Goal: Transaction & Acquisition: Purchase product/service

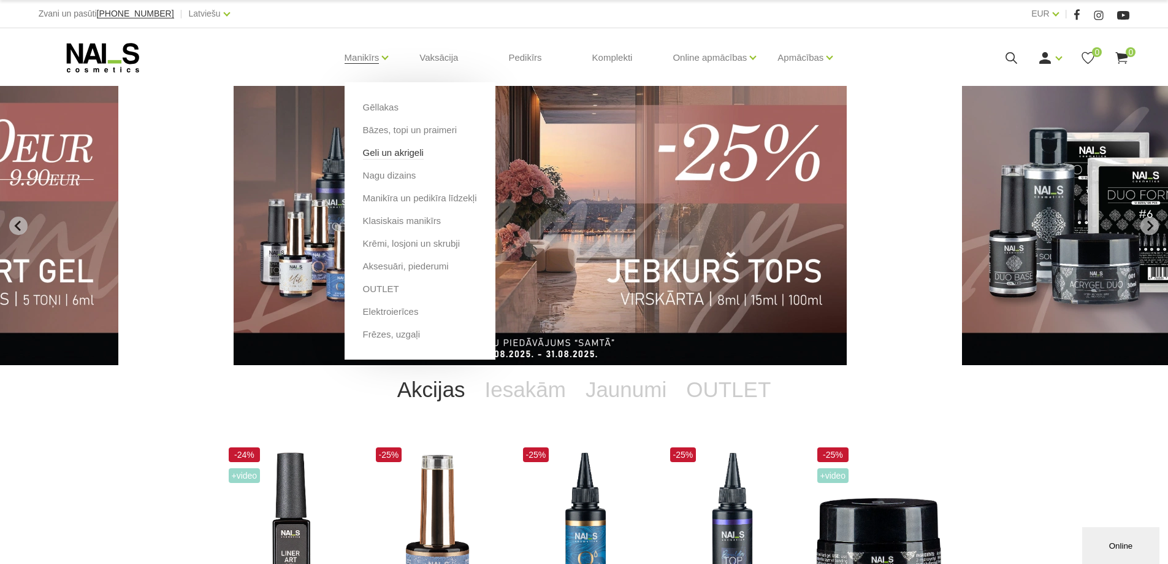
click at [386, 153] on link "Geli un akrigeli" at bounding box center [393, 152] width 61 height 13
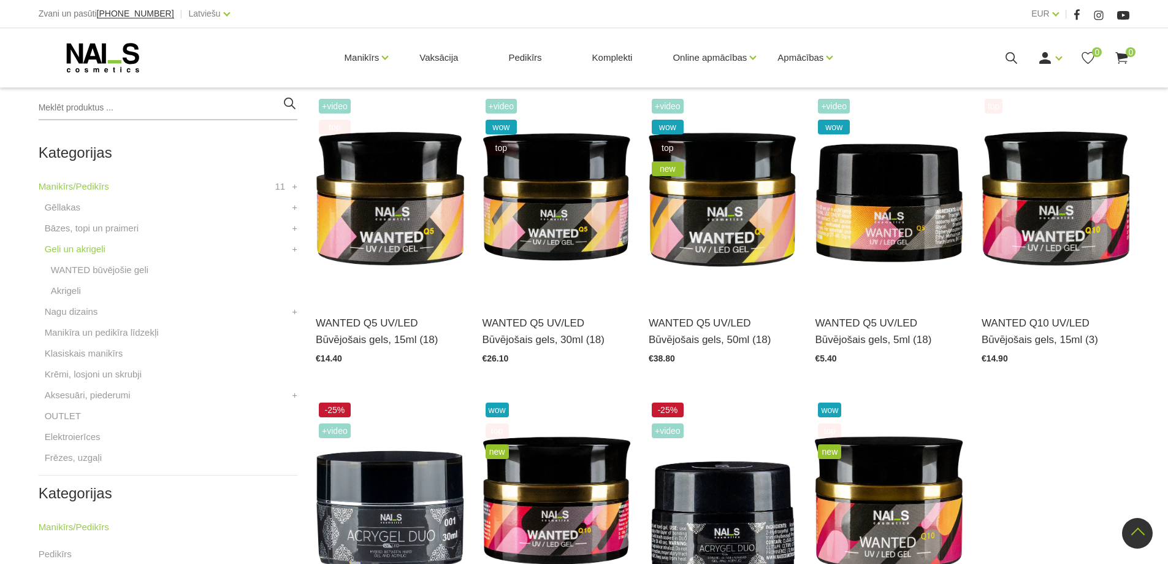
scroll to position [245, 0]
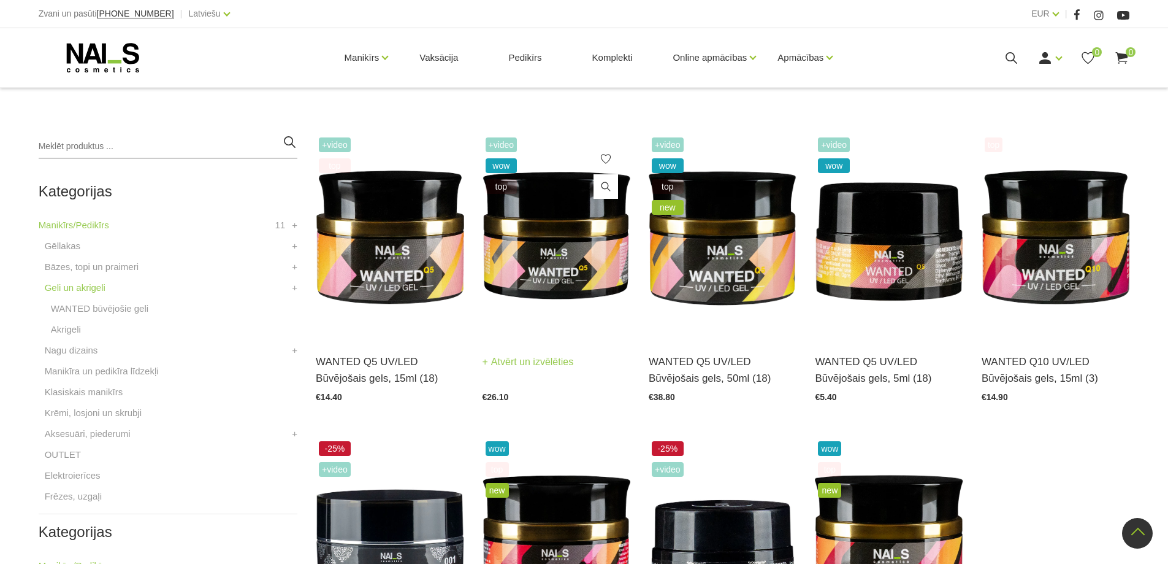
click at [556, 256] on img at bounding box center [557, 236] width 148 height 204
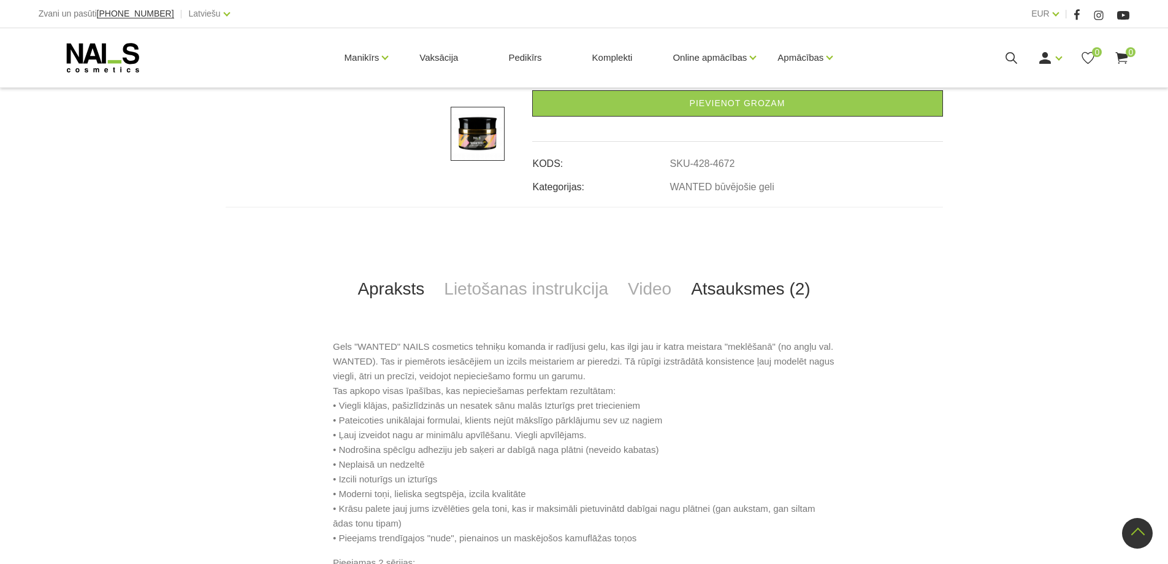
scroll to position [429, 0]
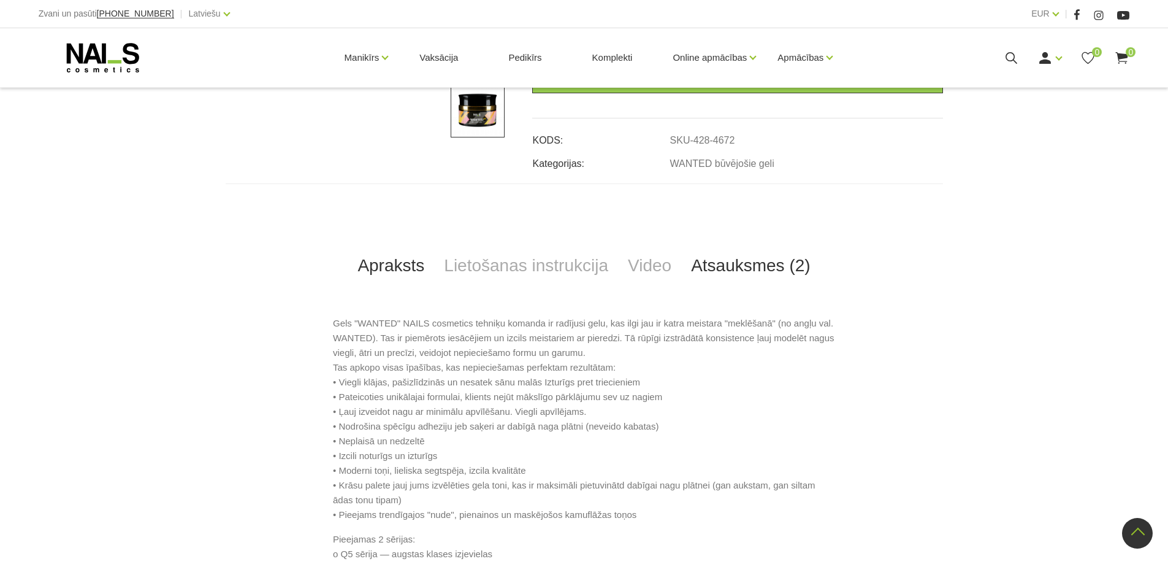
click at [717, 258] on link "Atsauksmes (2)" at bounding box center [750, 265] width 139 height 40
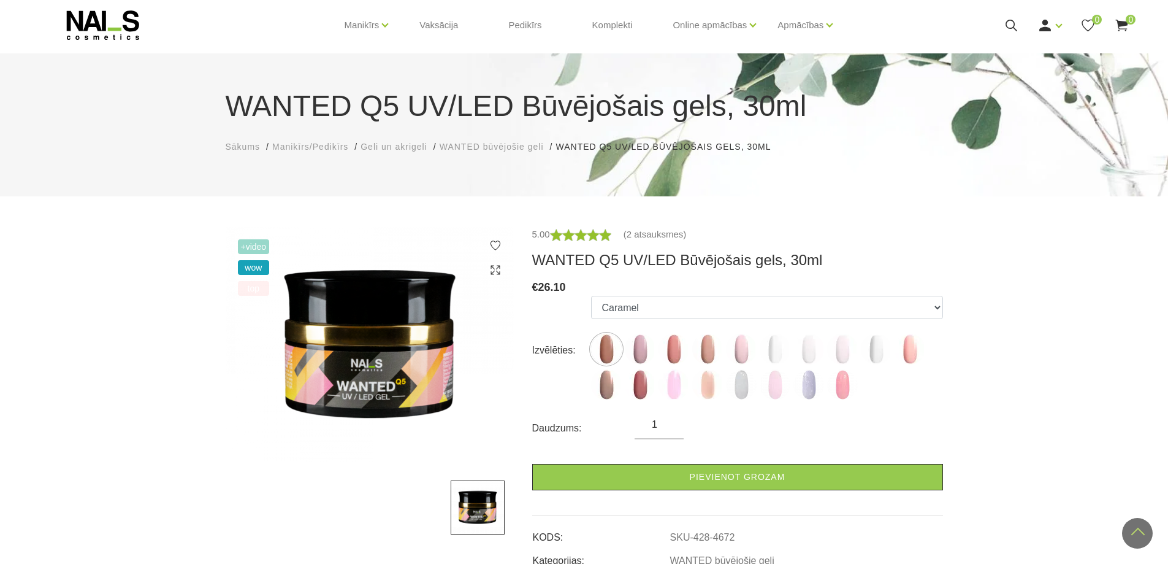
scroll to position [0, 0]
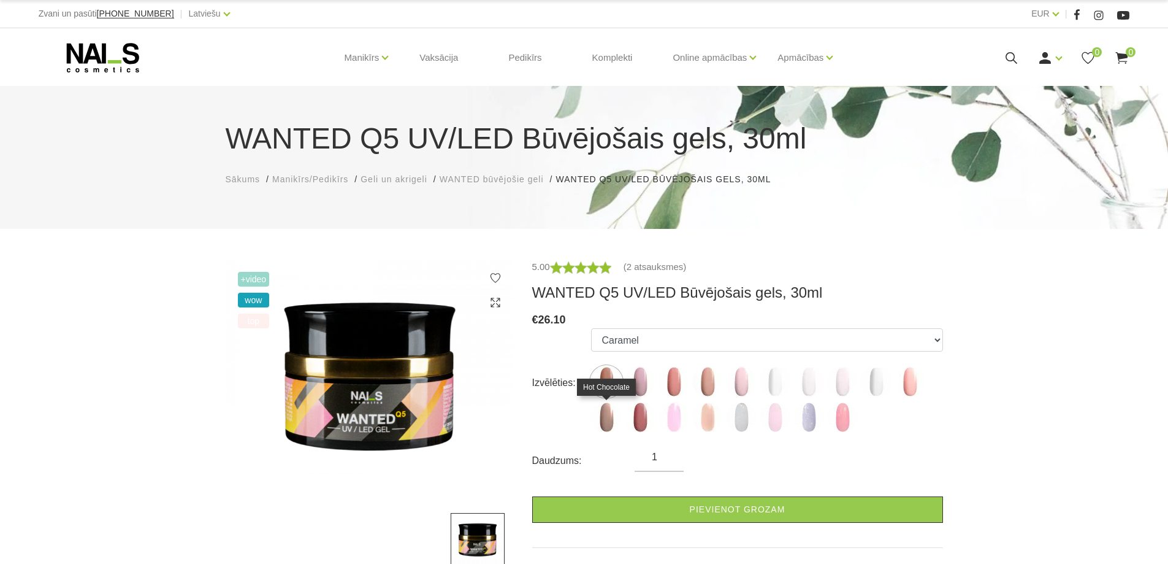
click at [608, 424] on img at bounding box center [606, 417] width 31 height 31
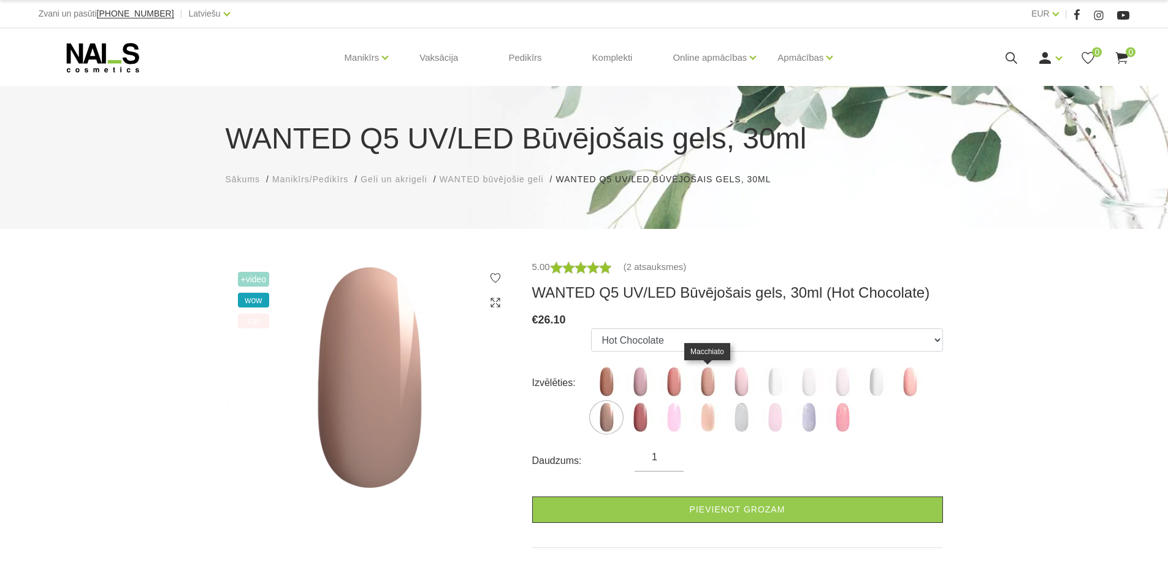
click at [716, 375] on img at bounding box center [707, 381] width 31 height 31
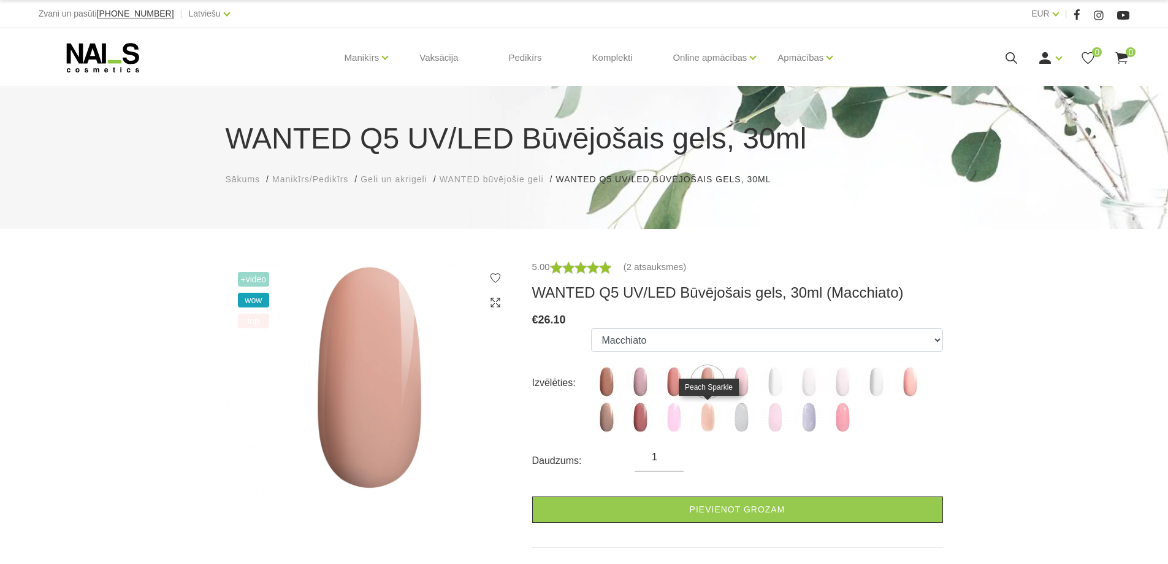
click at [707, 419] on img at bounding box center [707, 417] width 31 height 31
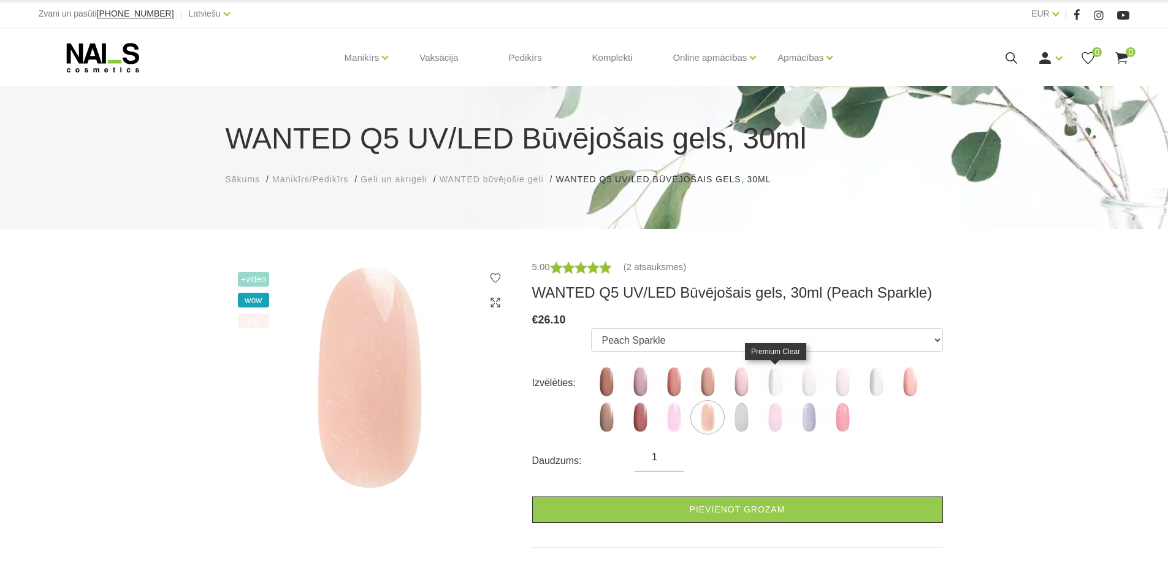
click at [767, 386] on img at bounding box center [775, 381] width 31 height 31
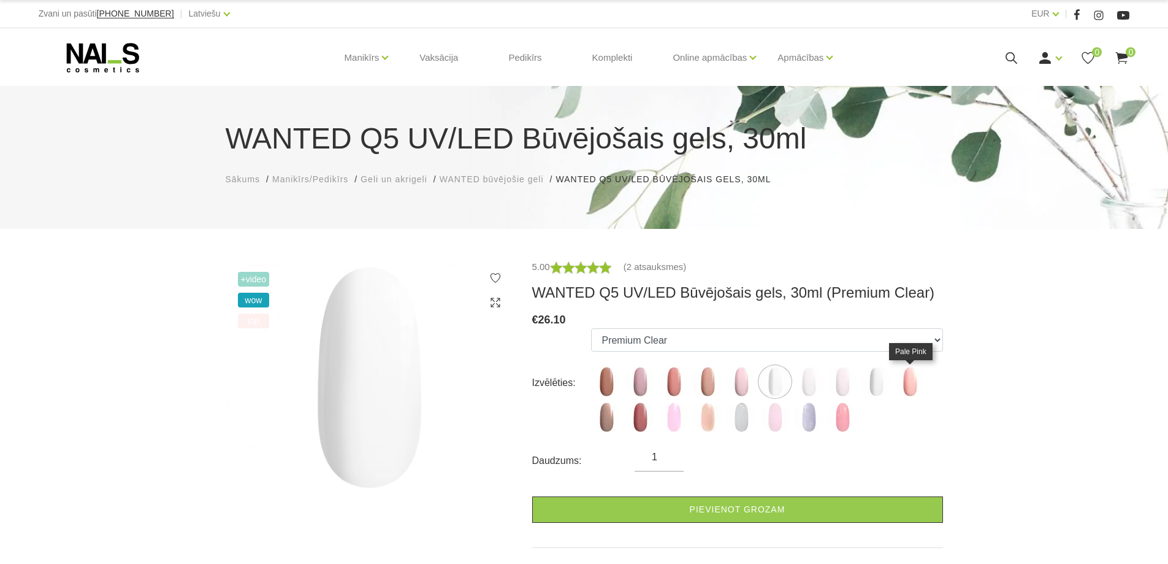
click at [906, 386] on img at bounding box center [910, 381] width 31 height 31
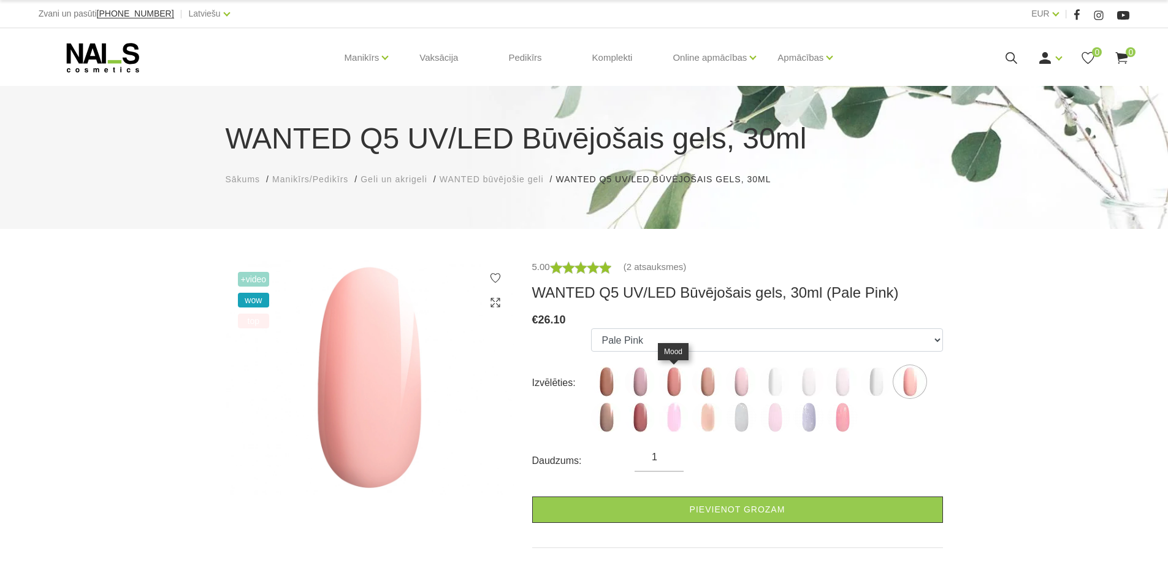
click at [672, 380] on img at bounding box center [674, 381] width 31 height 31
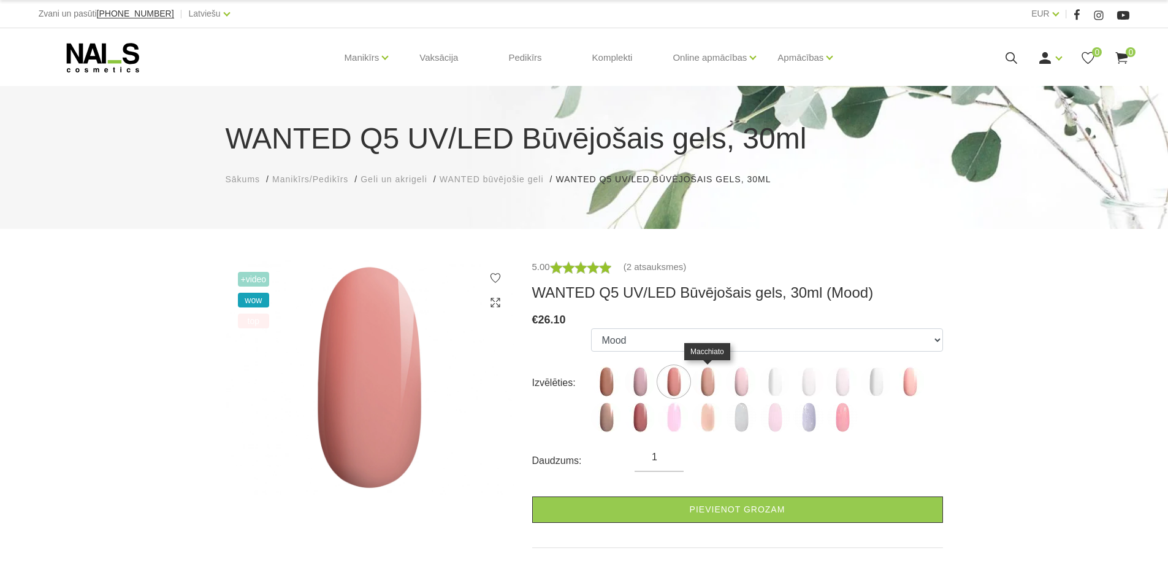
click at [706, 379] on img at bounding box center [707, 381] width 31 height 31
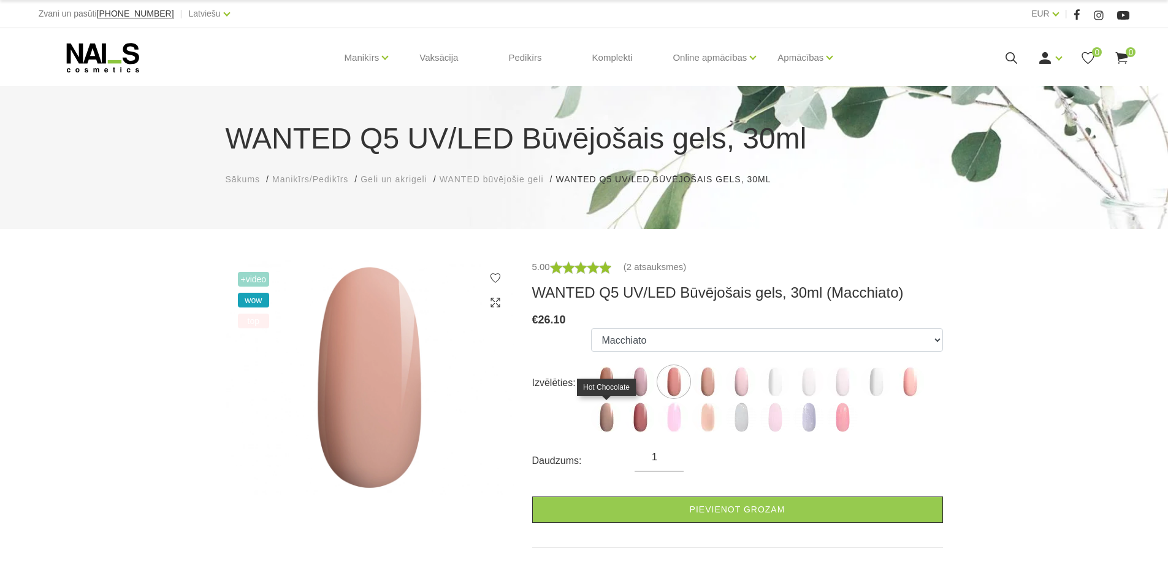
click at [610, 417] on img at bounding box center [606, 417] width 31 height 31
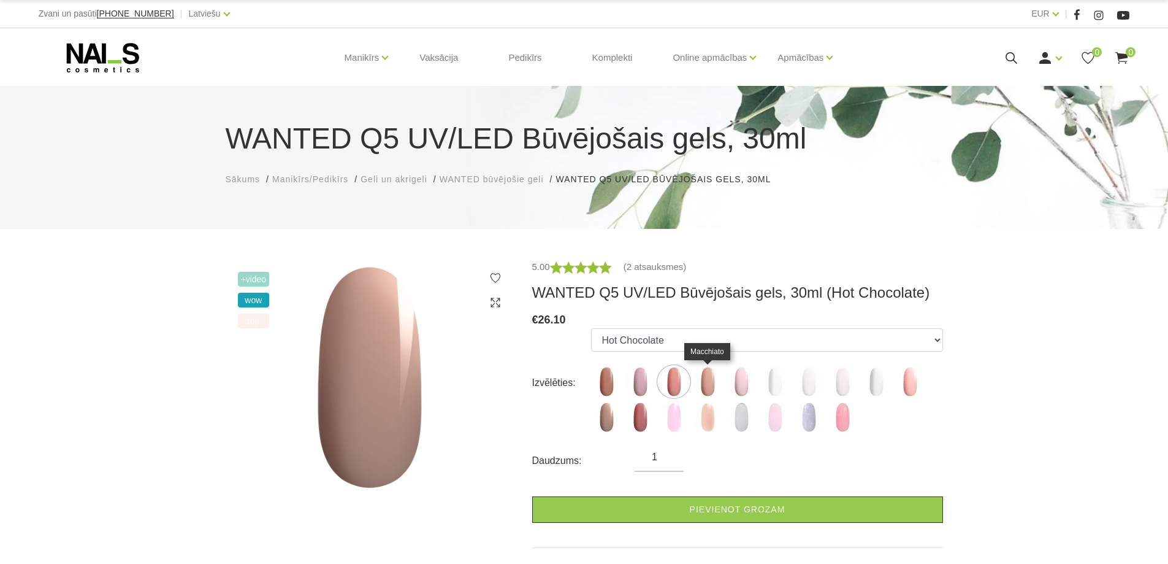
click at [711, 381] on img at bounding box center [707, 381] width 31 height 31
select select "4675"
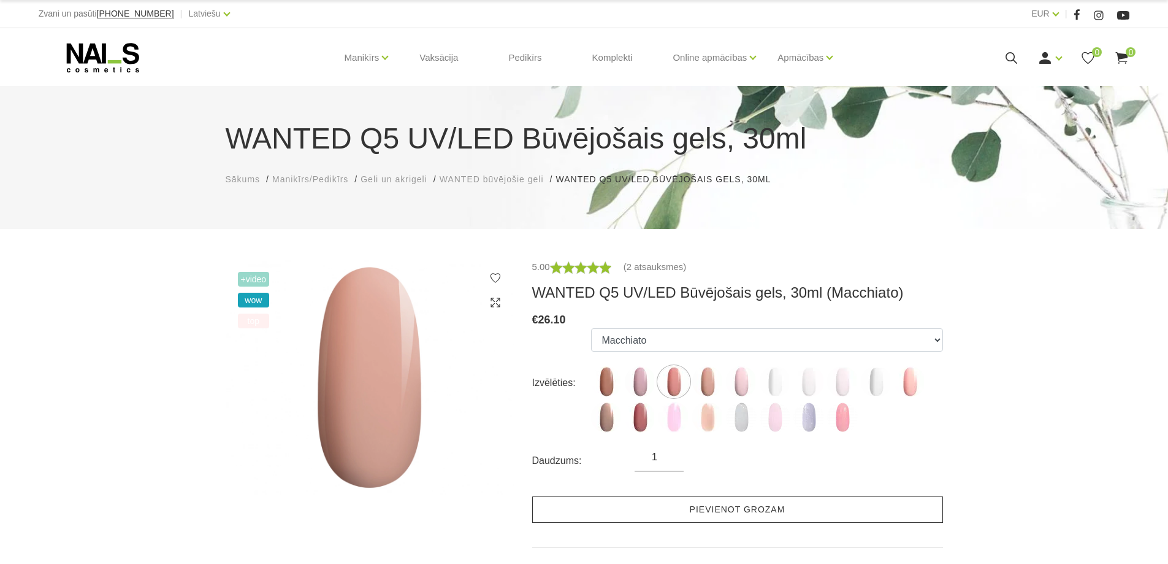
click at [696, 510] on link "Pievienot grozam" at bounding box center [737, 509] width 411 height 26
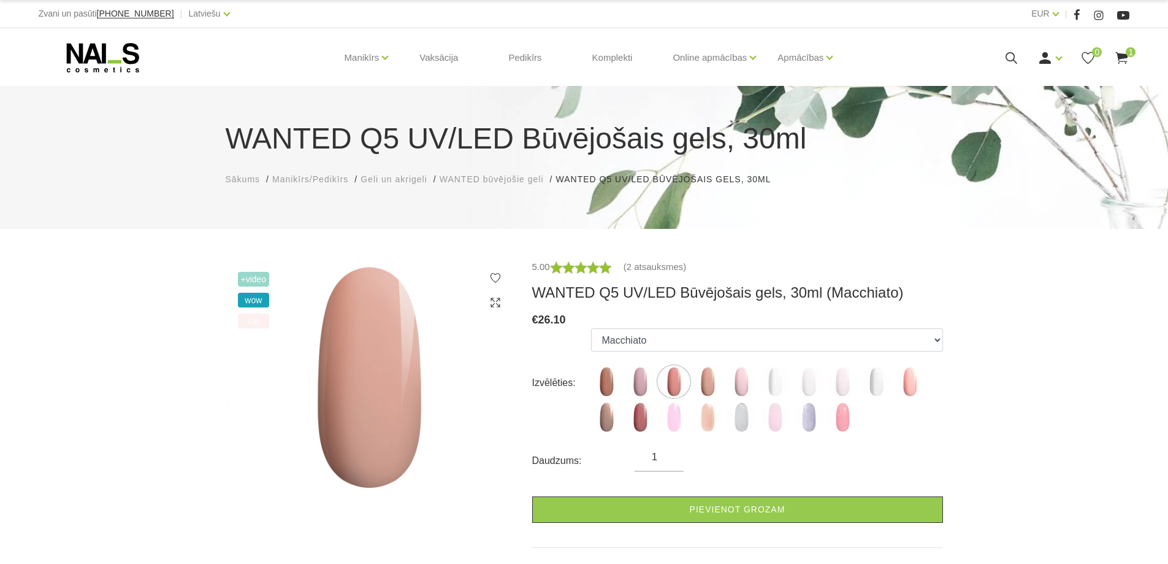
click at [126, 63] on icon at bounding box center [103, 57] width 129 height 31
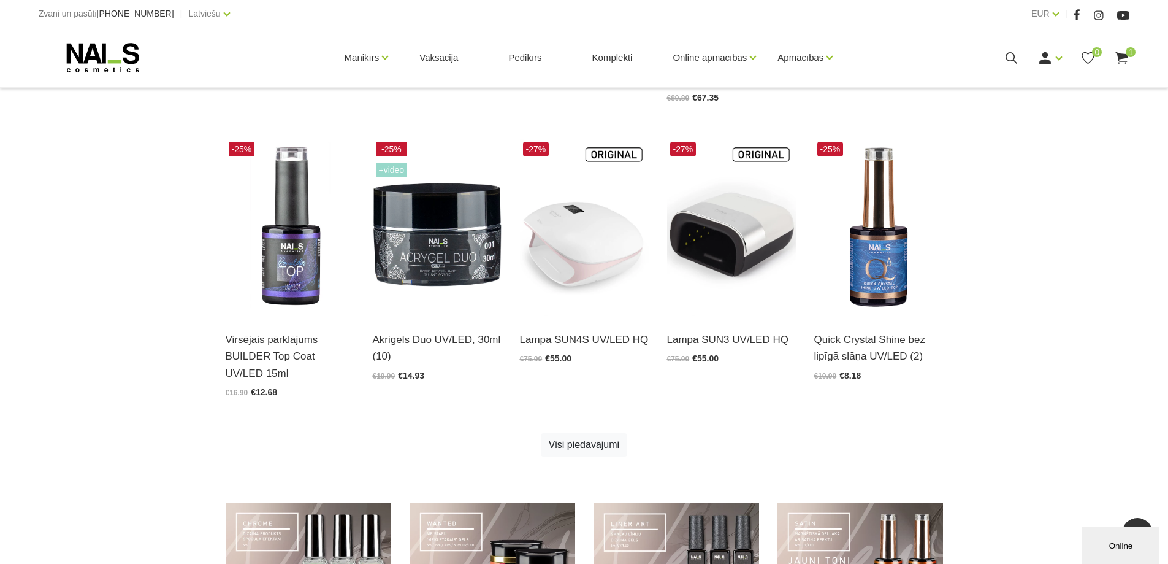
scroll to position [613, 0]
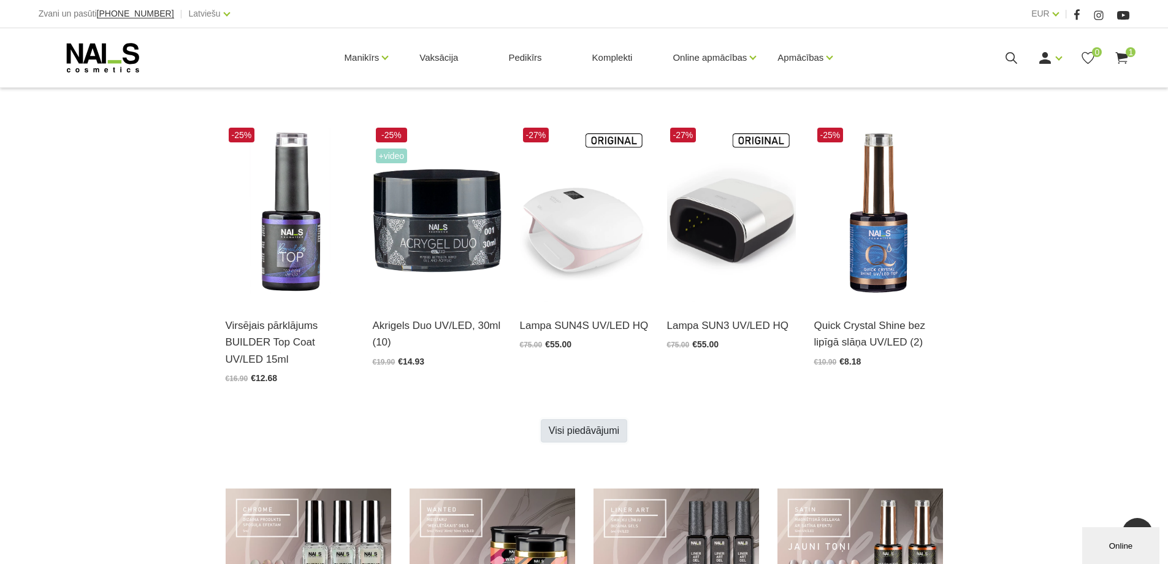
click at [581, 431] on link "Visi piedāvājumi" at bounding box center [584, 430] width 86 height 23
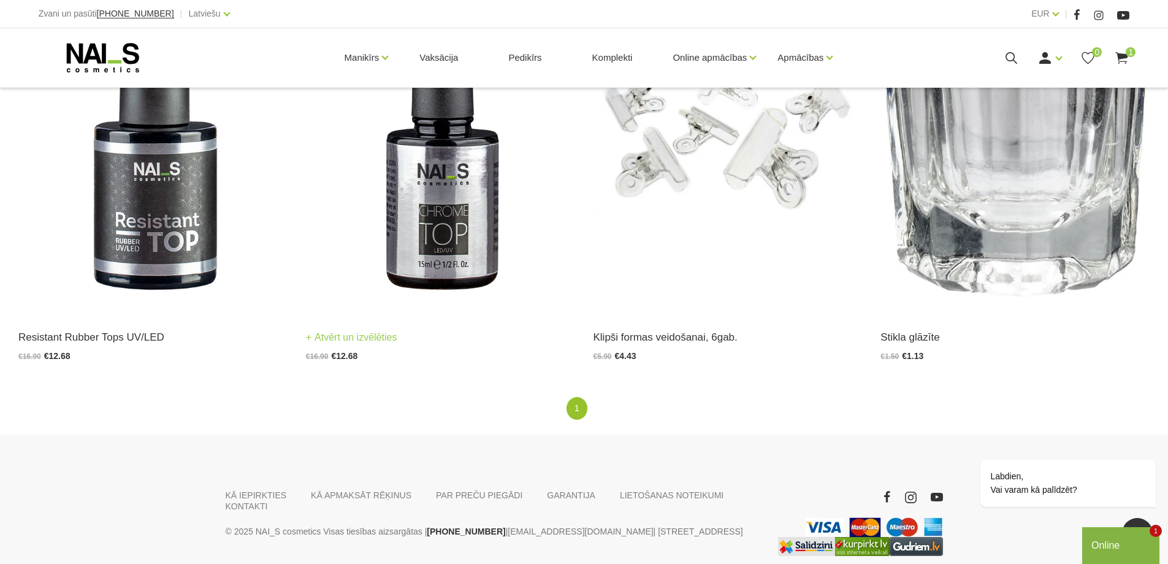
scroll to position [2198, 0]
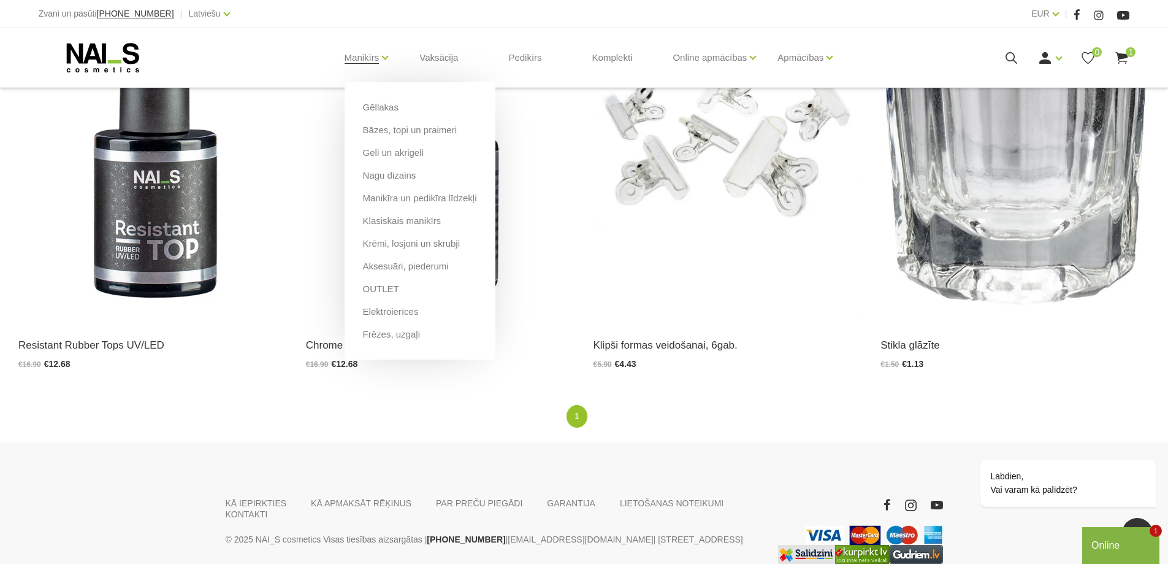
click at [375, 93] on ul "Gēllakas Bāzes, topi un praimeri Geli un akrigeli Nagu dizains [GEOGRAPHIC_DATA…" at bounding box center [420, 220] width 151 height 277
click at [381, 108] on link "Gēllakas" at bounding box center [381, 107] width 36 height 13
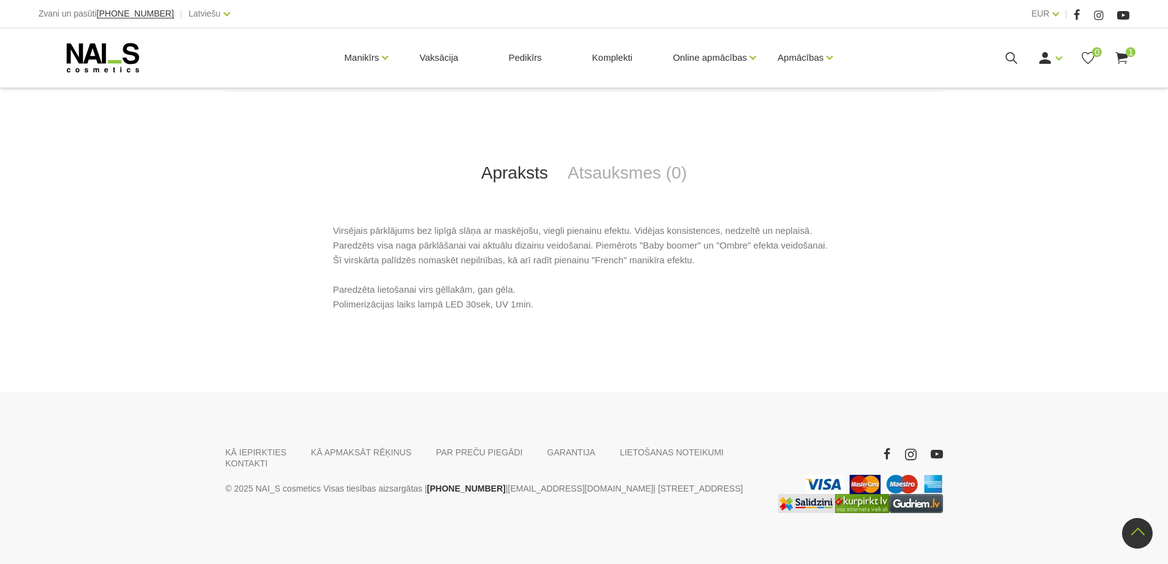
scroll to position [192, 0]
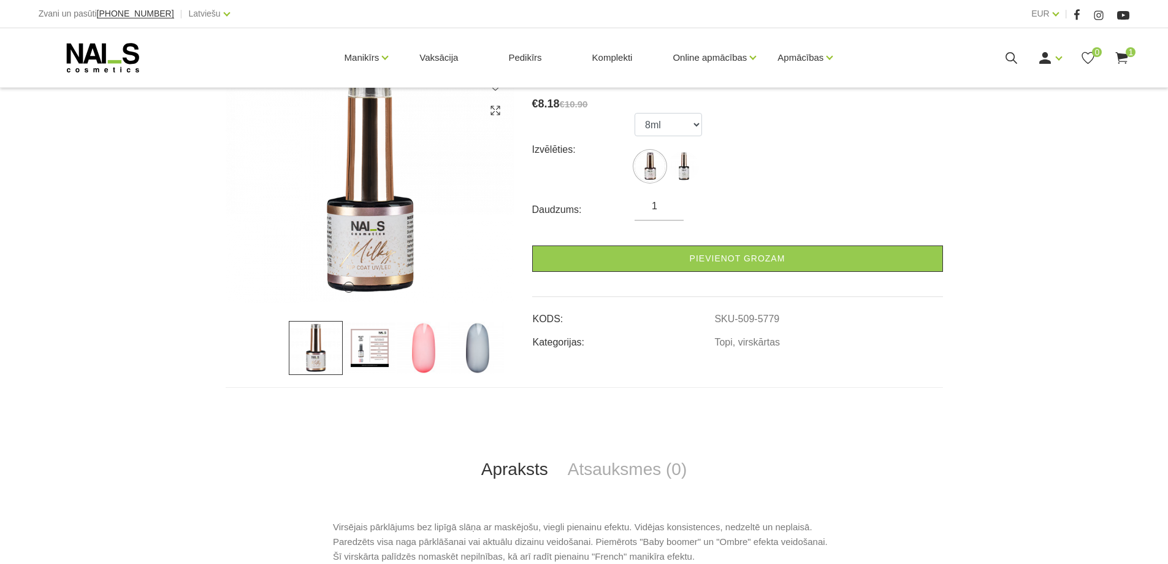
click at [491, 358] on img at bounding box center [478, 348] width 54 height 54
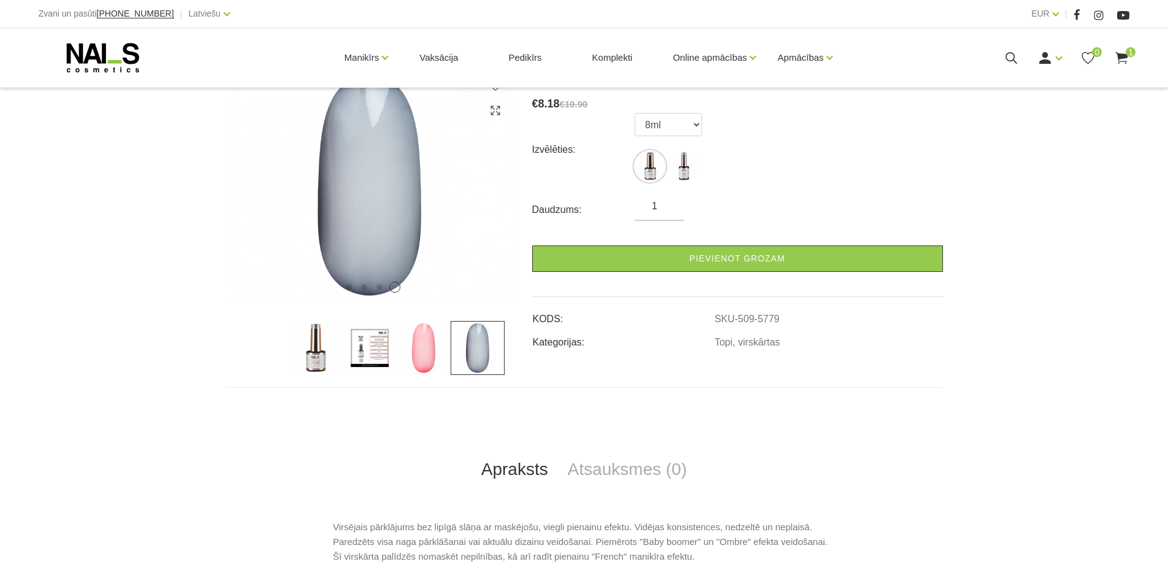
click at [424, 359] on img at bounding box center [424, 348] width 54 height 54
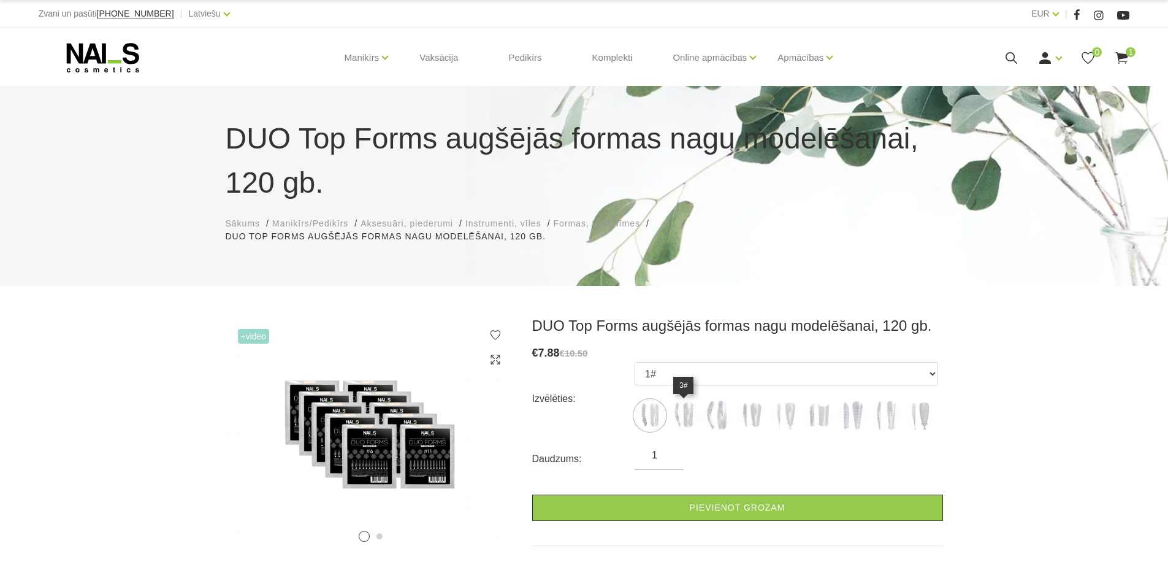
click at [681, 413] on img at bounding box center [683, 415] width 31 height 31
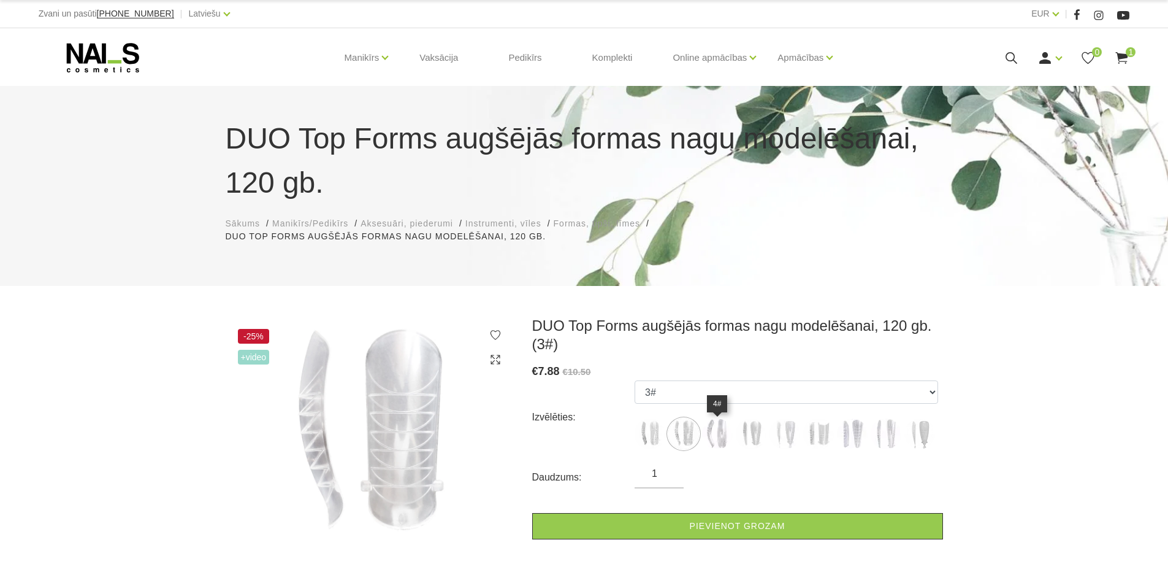
click at [717, 435] on img at bounding box center [717, 433] width 31 height 31
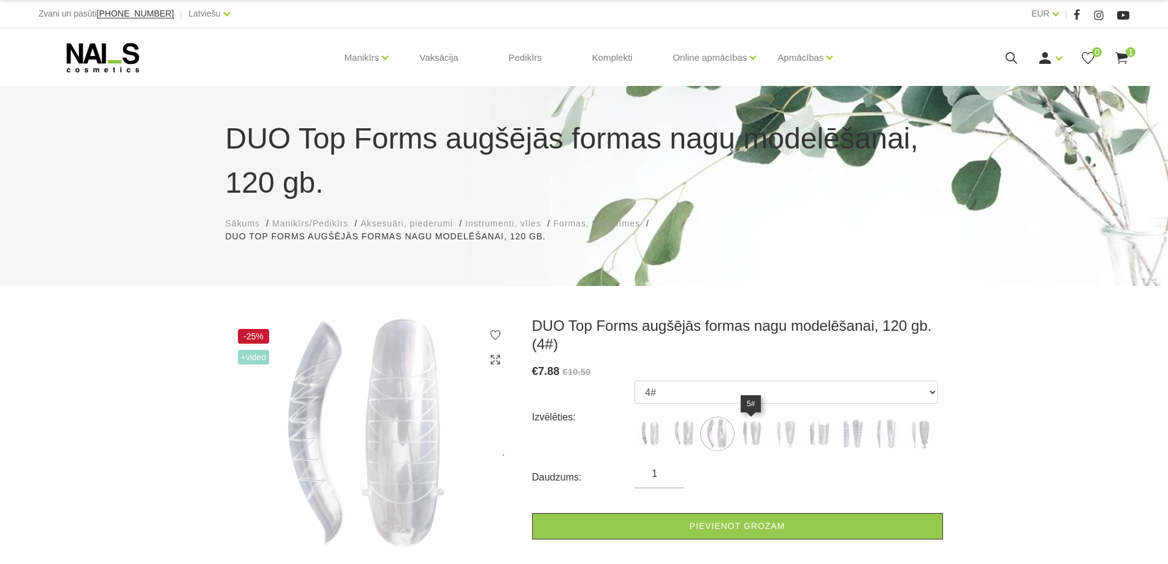
click at [747, 443] on img at bounding box center [751, 433] width 31 height 31
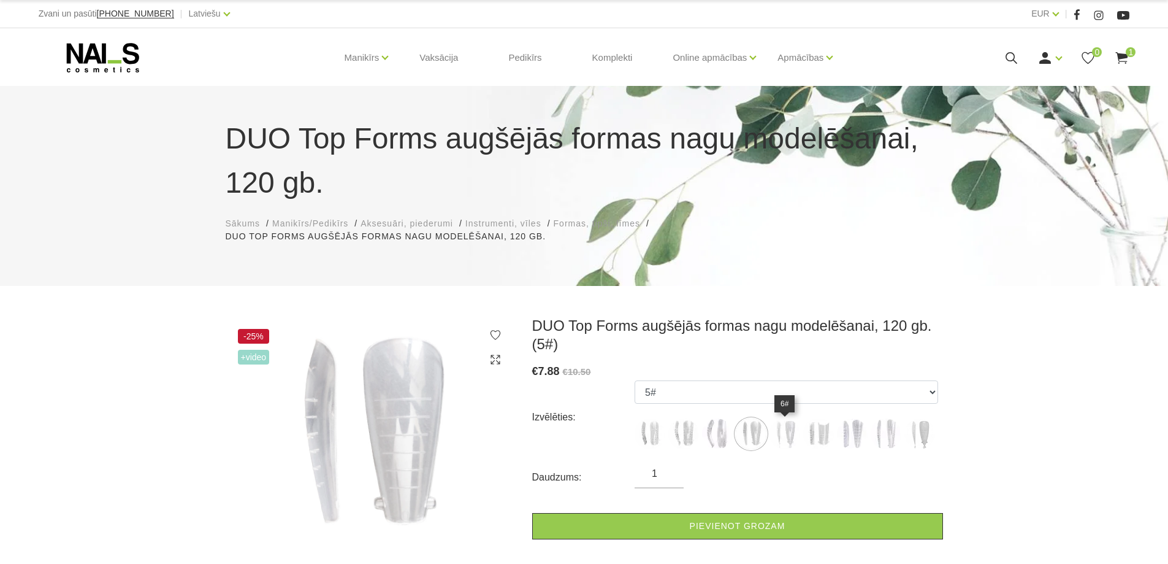
click at [781, 438] on img at bounding box center [785, 433] width 31 height 31
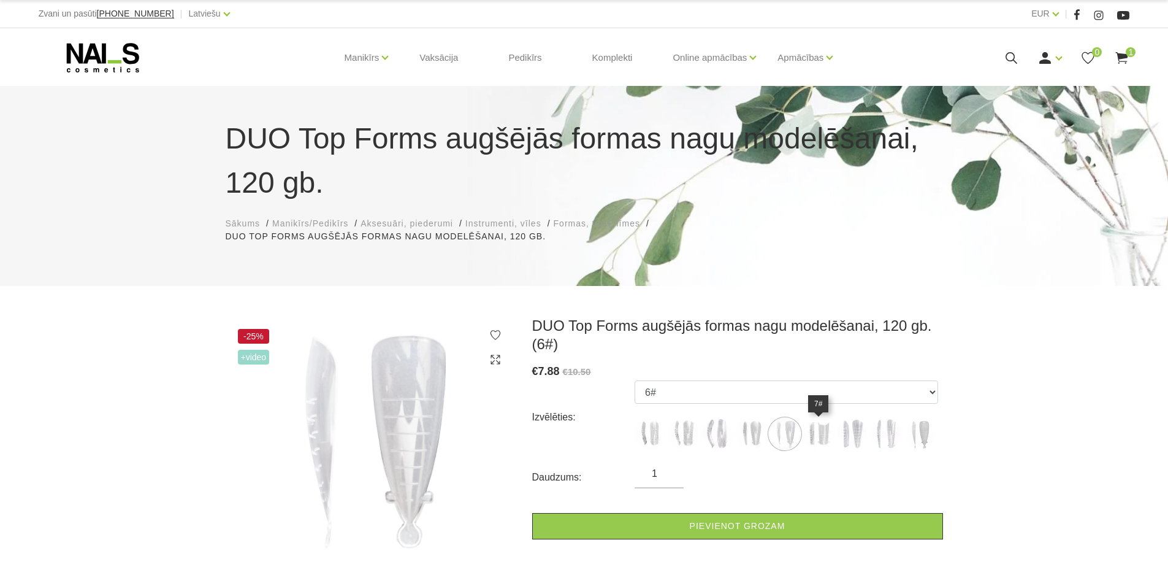
click at [812, 438] on img at bounding box center [818, 433] width 31 height 31
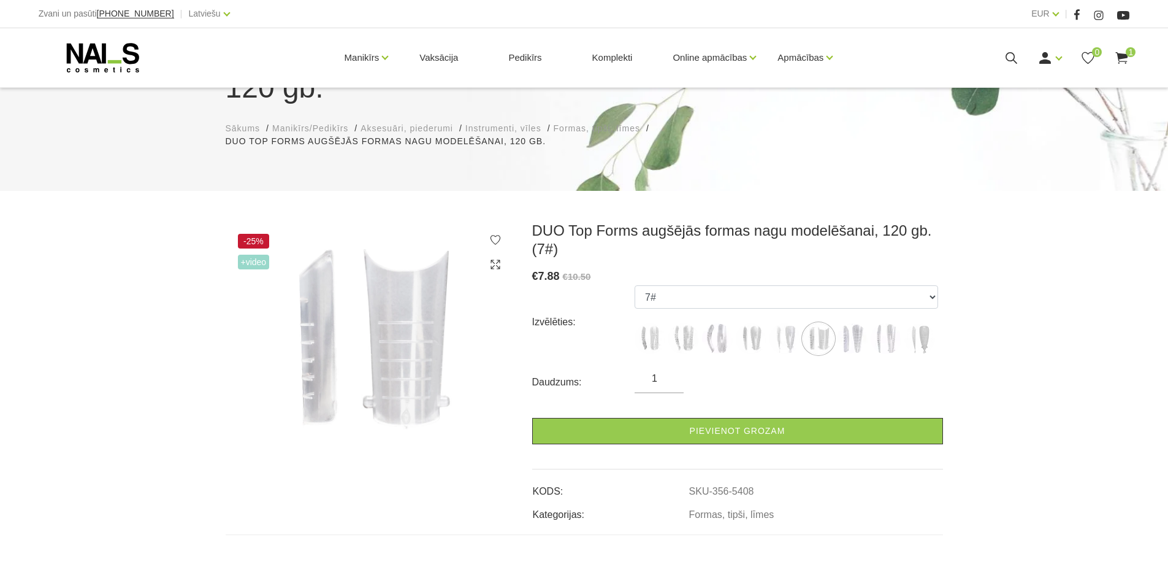
scroll to position [123, 0]
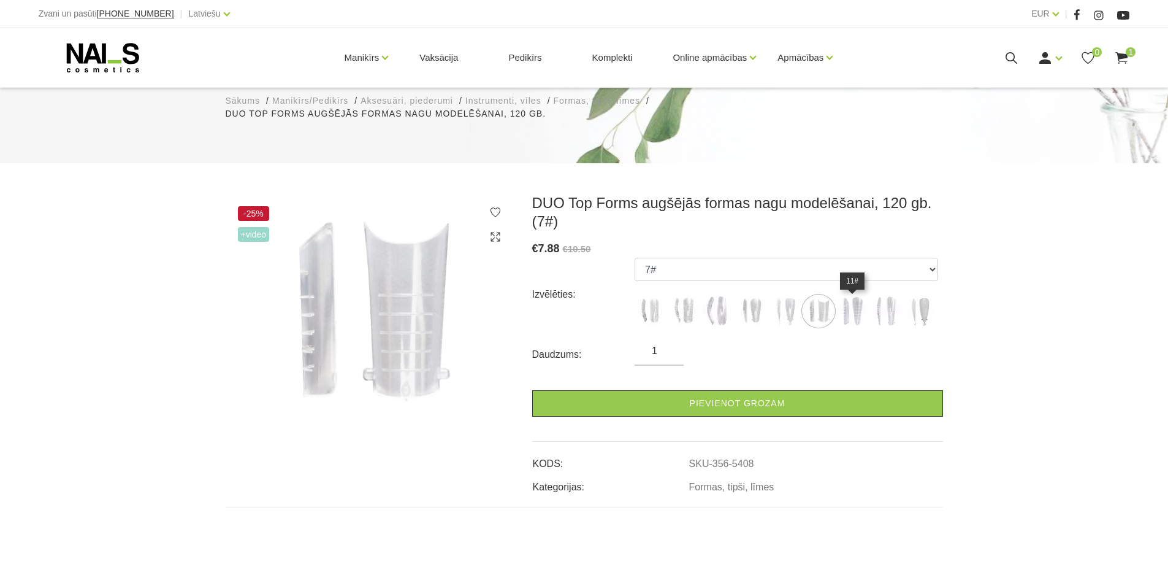
click at [854, 316] on img at bounding box center [852, 311] width 31 height 31
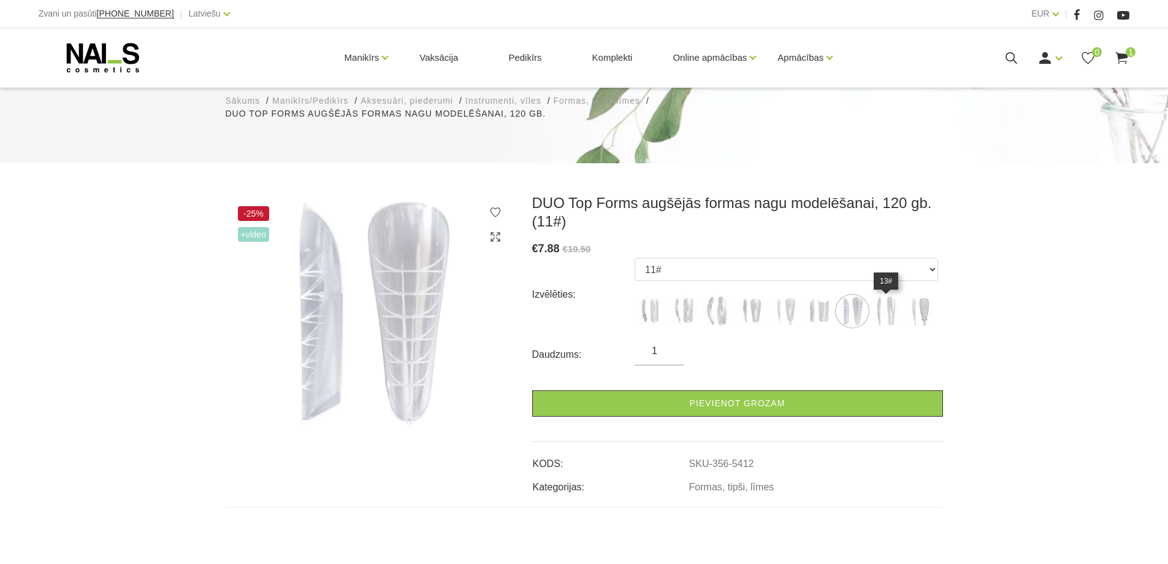
click at [877, 316] on img at bounding box center [886, 311] width 31 height 31
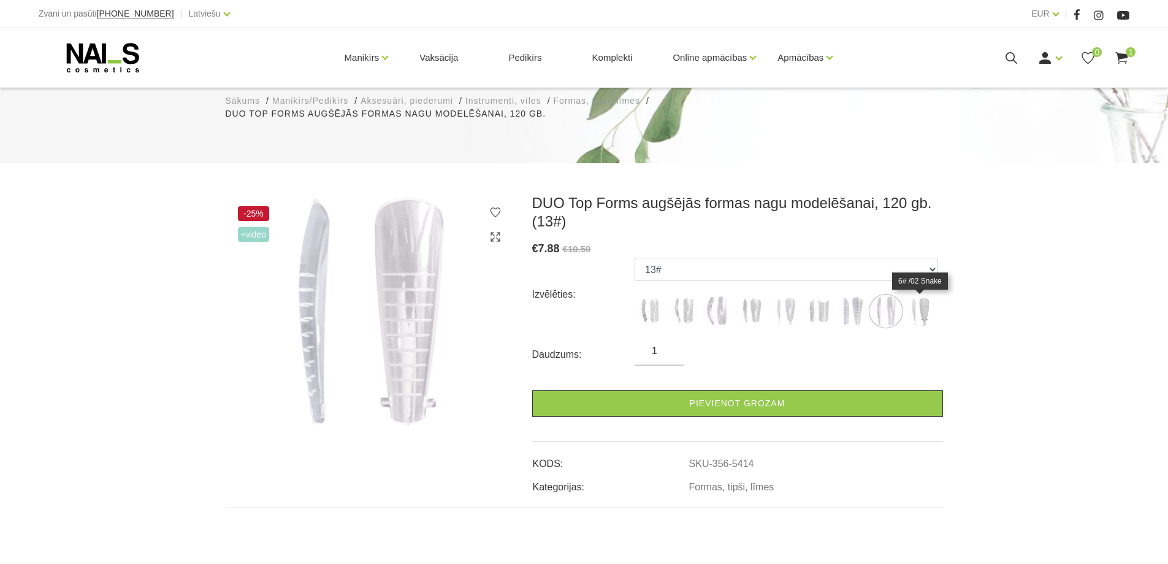
click at [927, 310] on img at bounding box center [920, 311] width 31 height 31
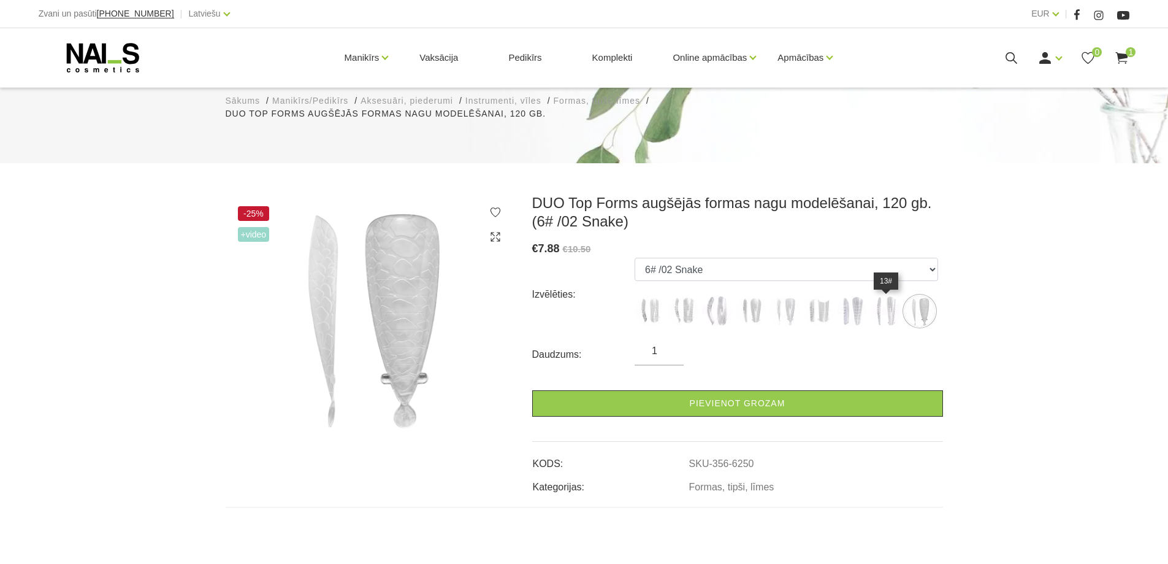
click at [879, 309] on img at bounding box center [886, 311] width 31 height 31
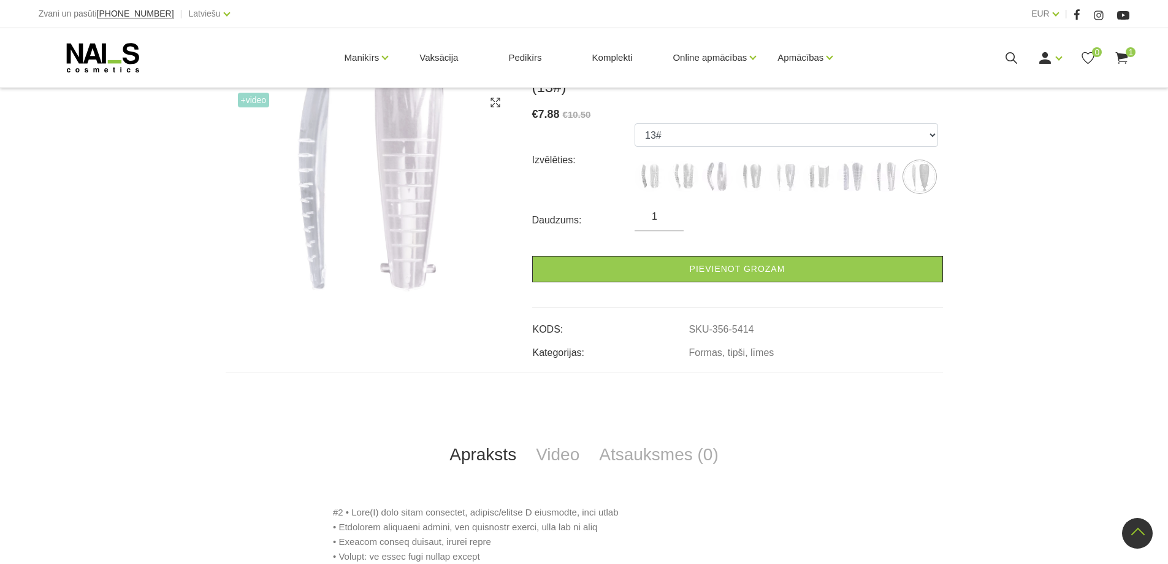
scroll to position [245, 0]
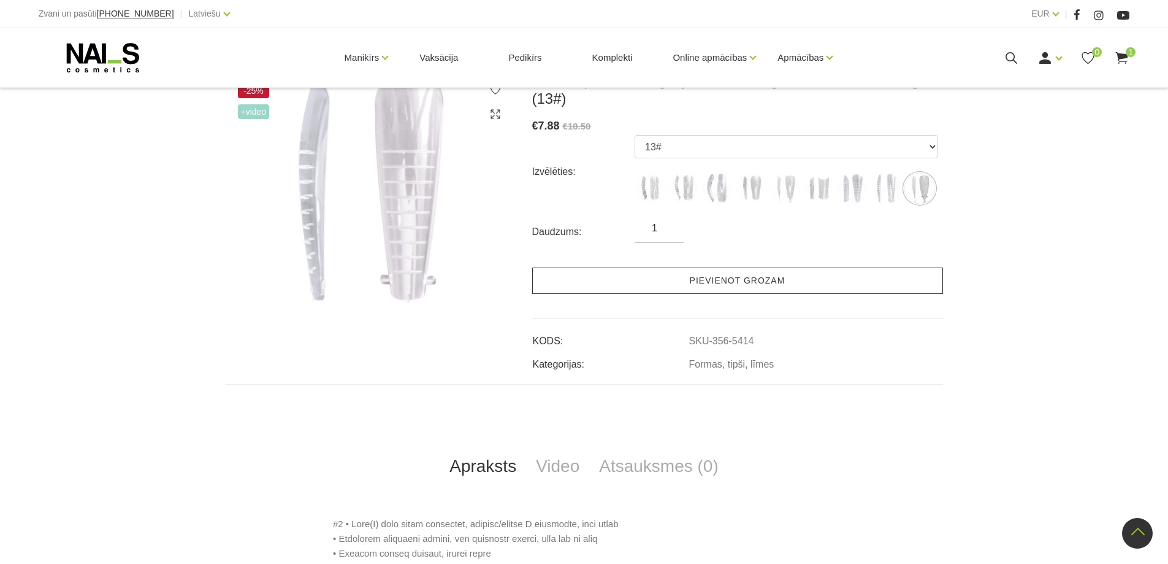
click at [733, 281] on link "Pievienot grozam" at bounding box center [737, 280] width 411 height 26
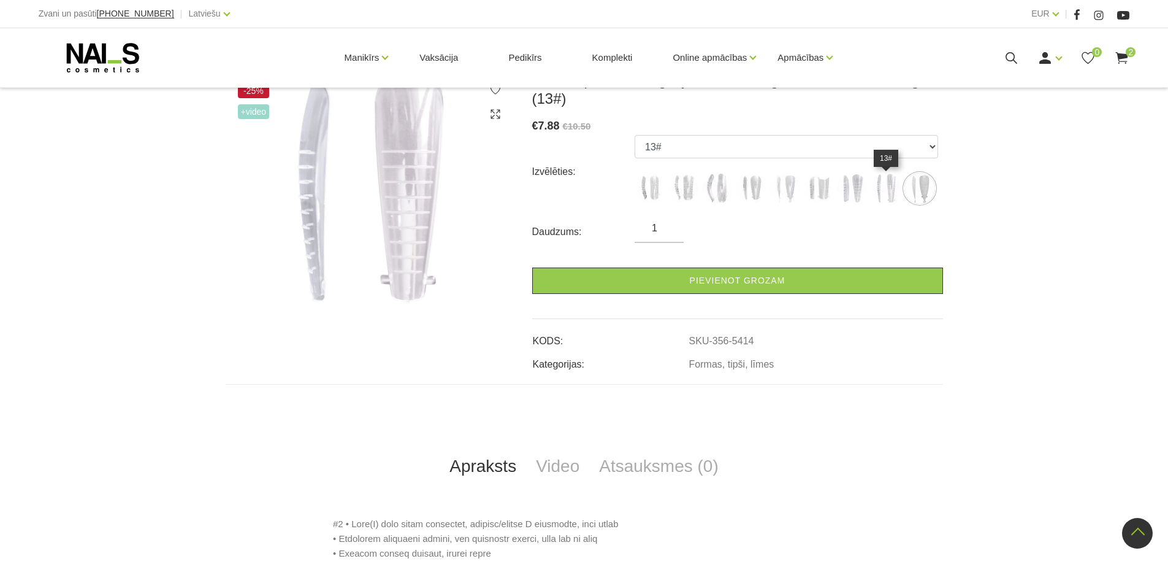
click at [887, 200] on img at bounding box center [886, 188] width 31 height 31
click at [887, 189] on img at bounding box center [886, 188] width 31 height 31
click at [853, 191] on img at bounding box center [852, 188] width 31 height 31
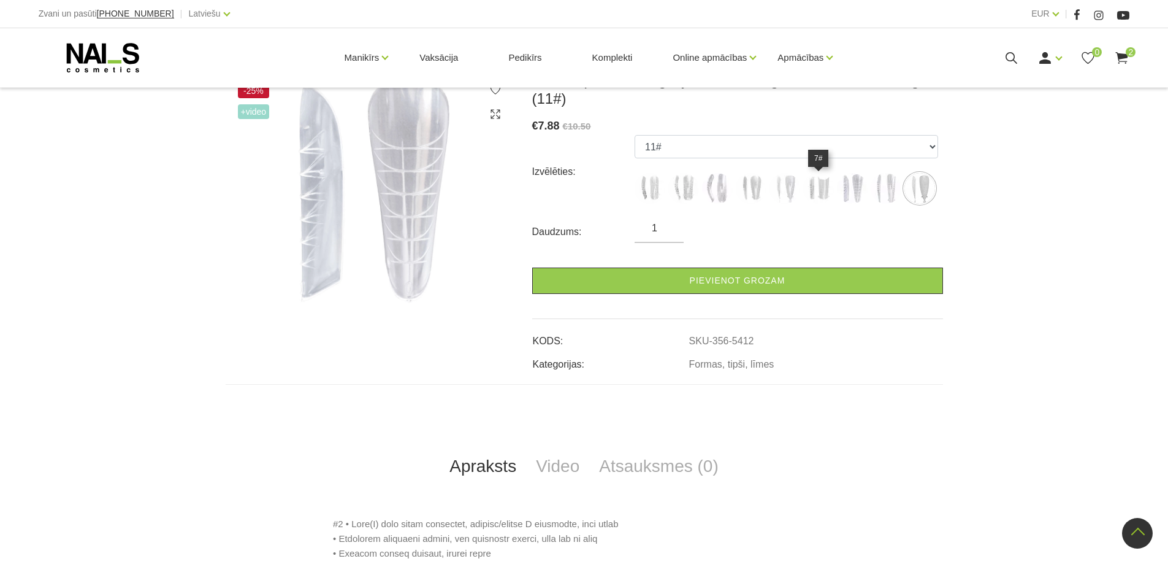
click at [814, 188] on img at bounding box center [818, 188] width 31 height 31
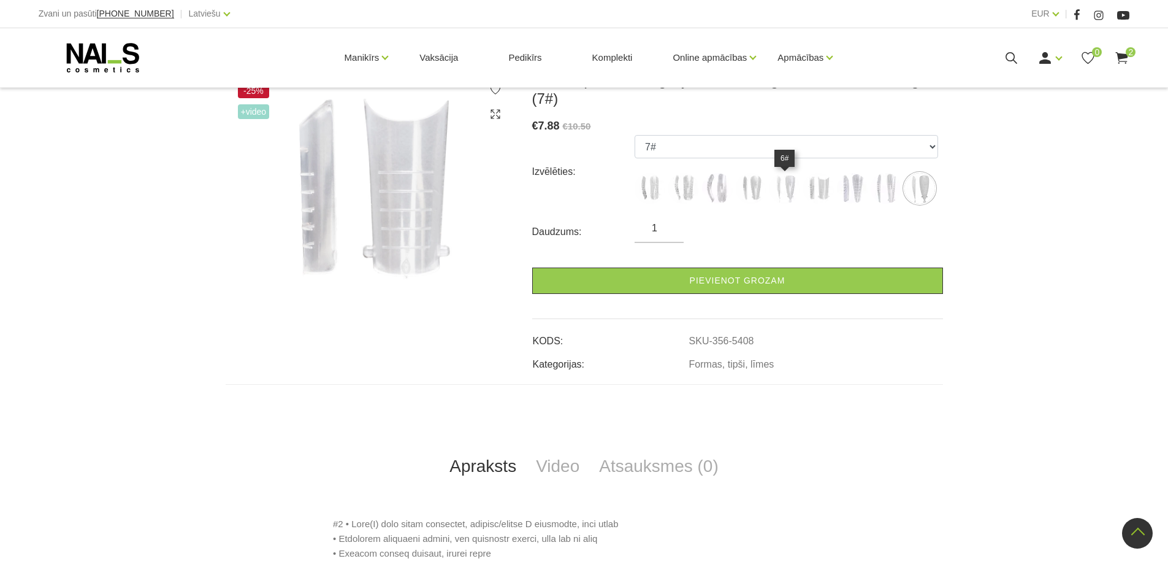
click at [786, 188] on img at bounding box center [785, 188] width 31 height 31
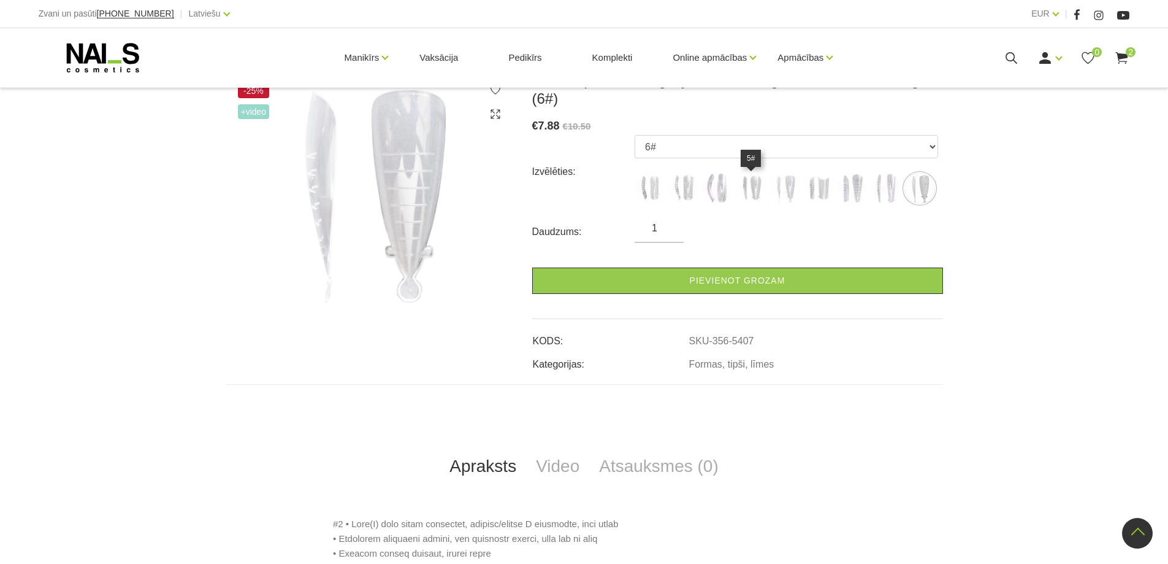
click at [754, 188] on img at bounding box center [751, 188] width 31 height 31
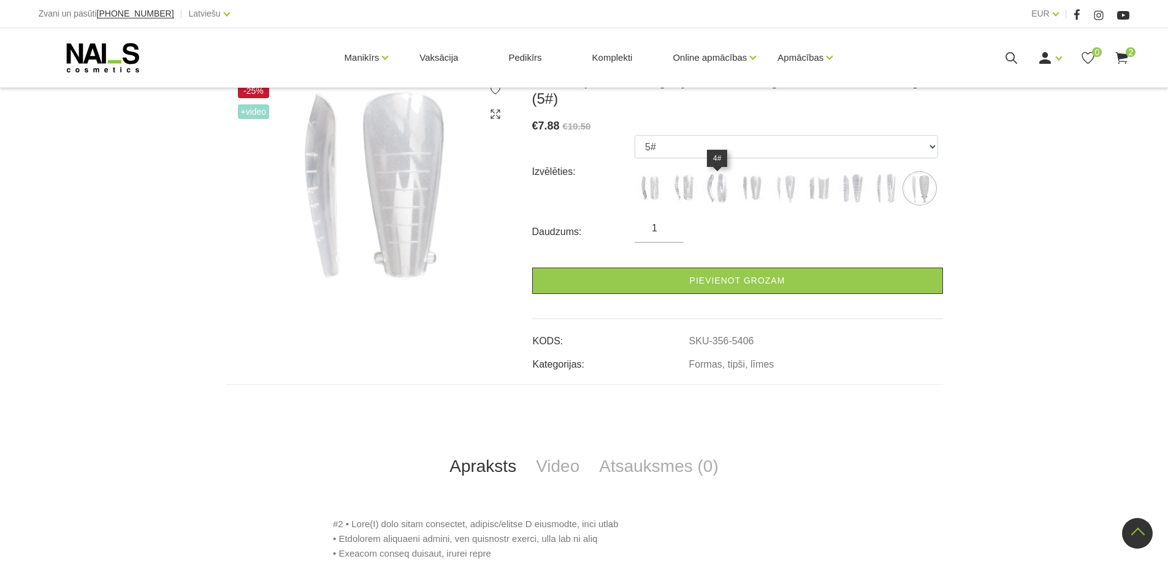
click at [713, 187] on img at bounding box center [717, 188] width 31 height 31
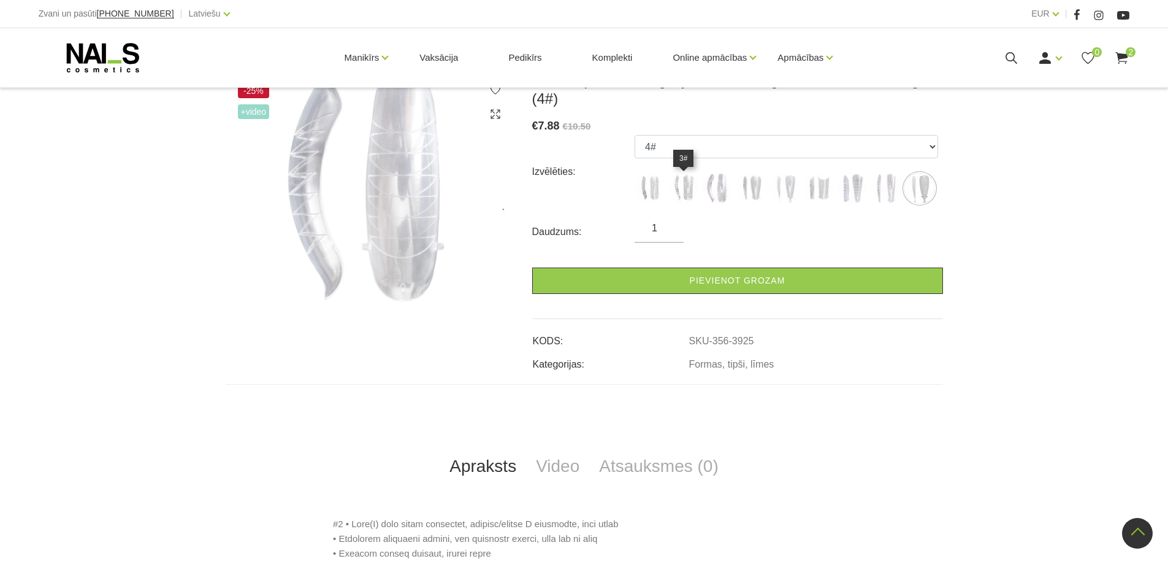
click at [680, 188] on img at bounding box center [683, 188] width 31 height 31
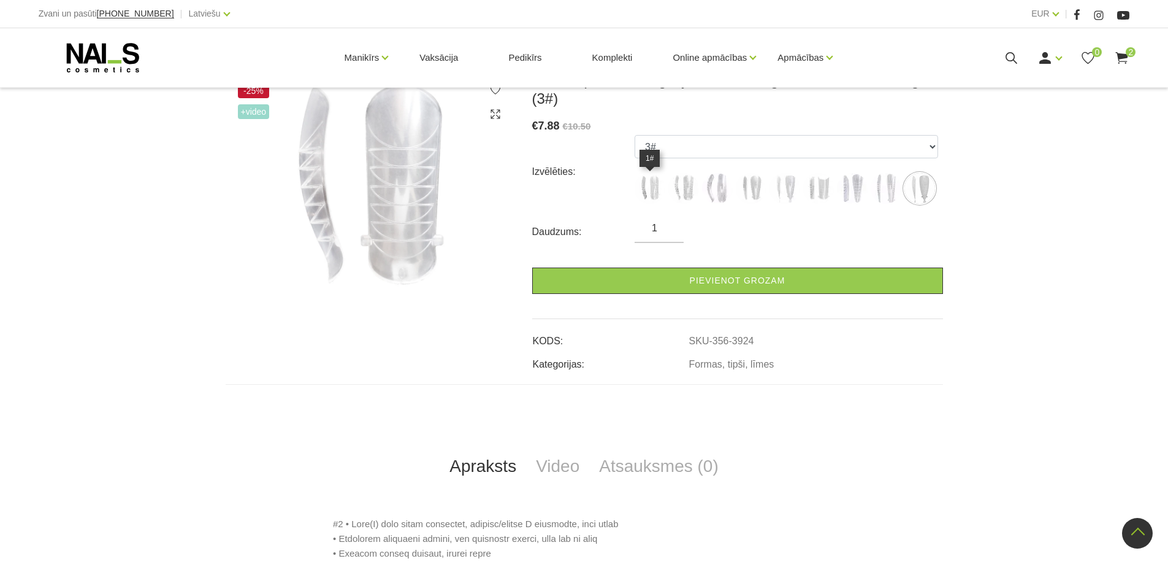
click at [652, 189] on img at bounding box center [650, 188] width 31 height 31
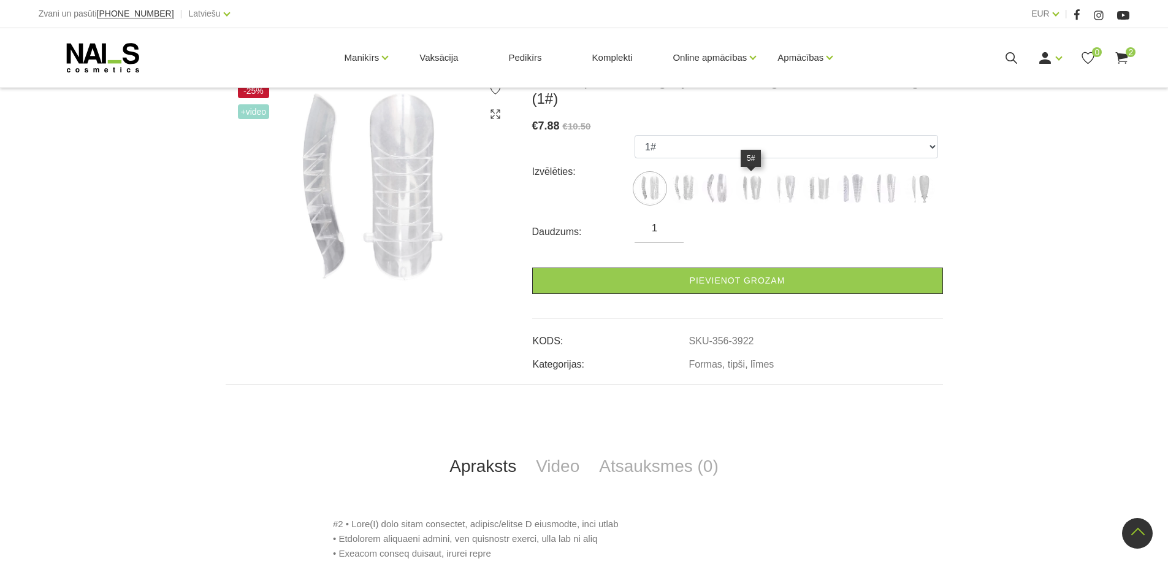
click at [749, 186] on img at bounding box center [751, 188] width 31 height 31
select select "5406"
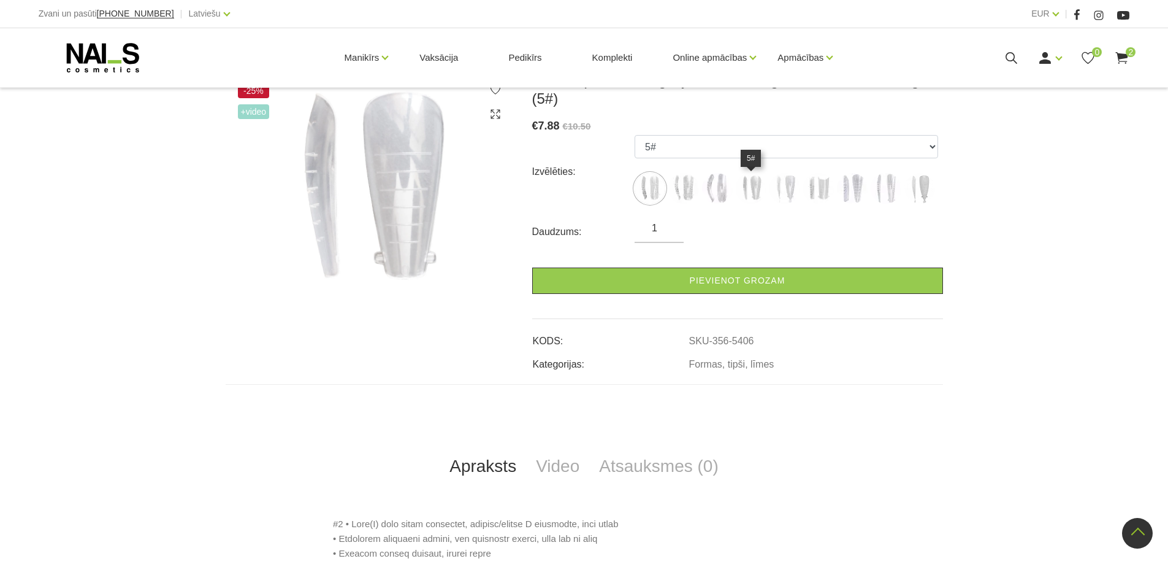
click at [752, 185] on img at bounding box center [751, 188] width 31 height 31
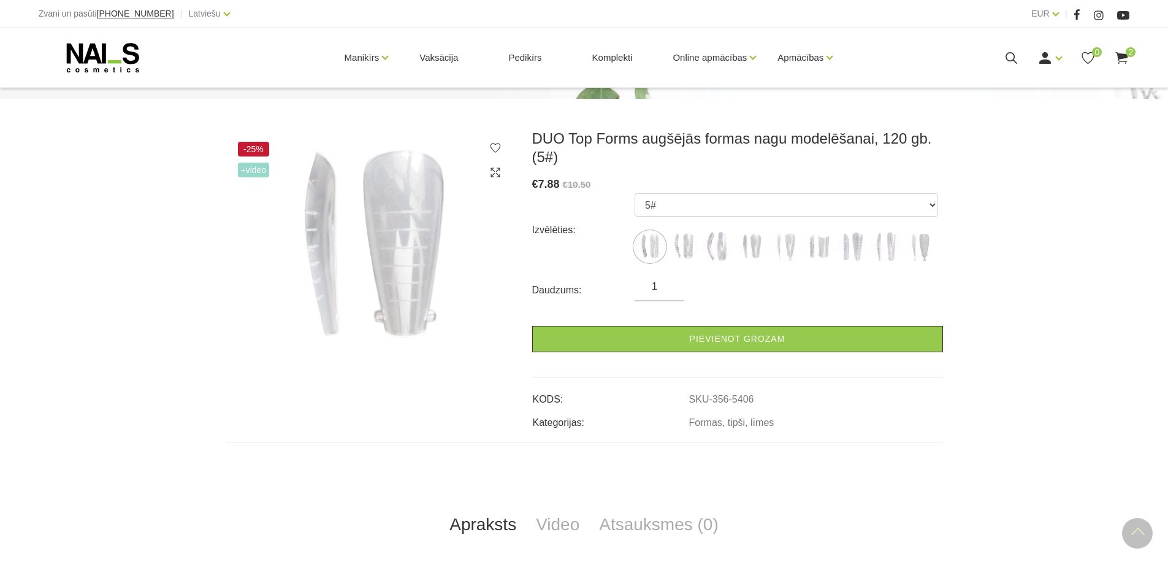
scroll to position [184, 0]
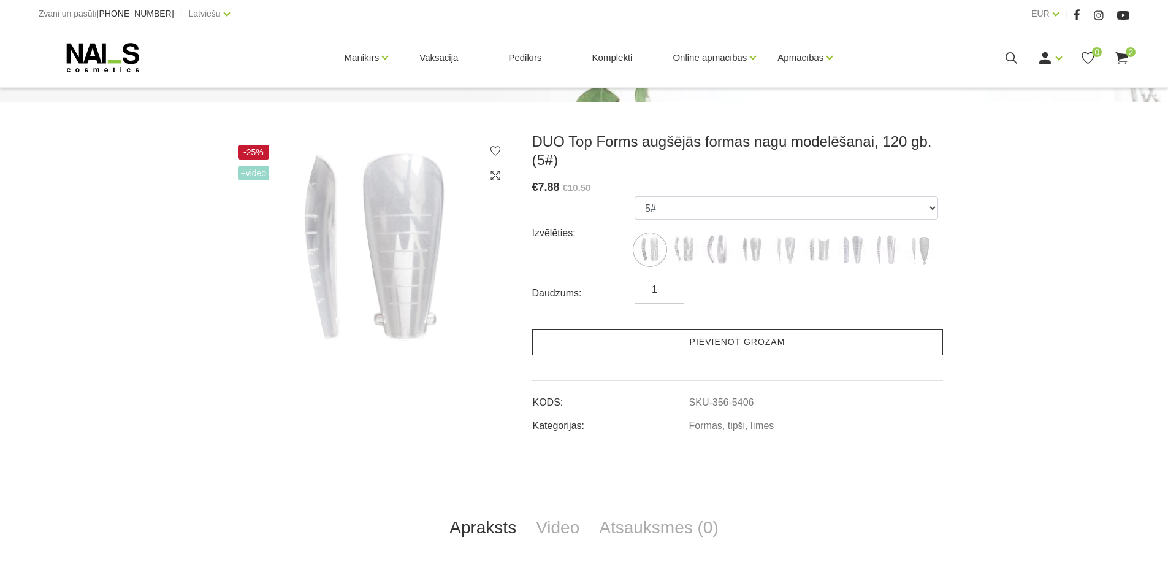
click at [697, 343] on link "Pievienot grozam" at bounding box center [737, 342] width 411 height 26
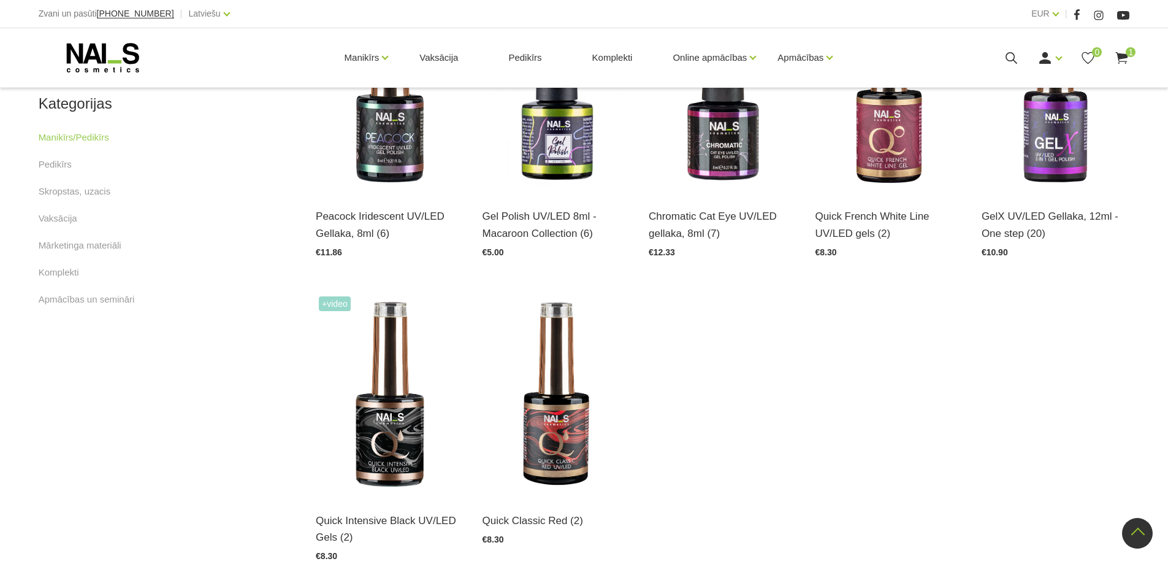
scroll to position [675, 0]
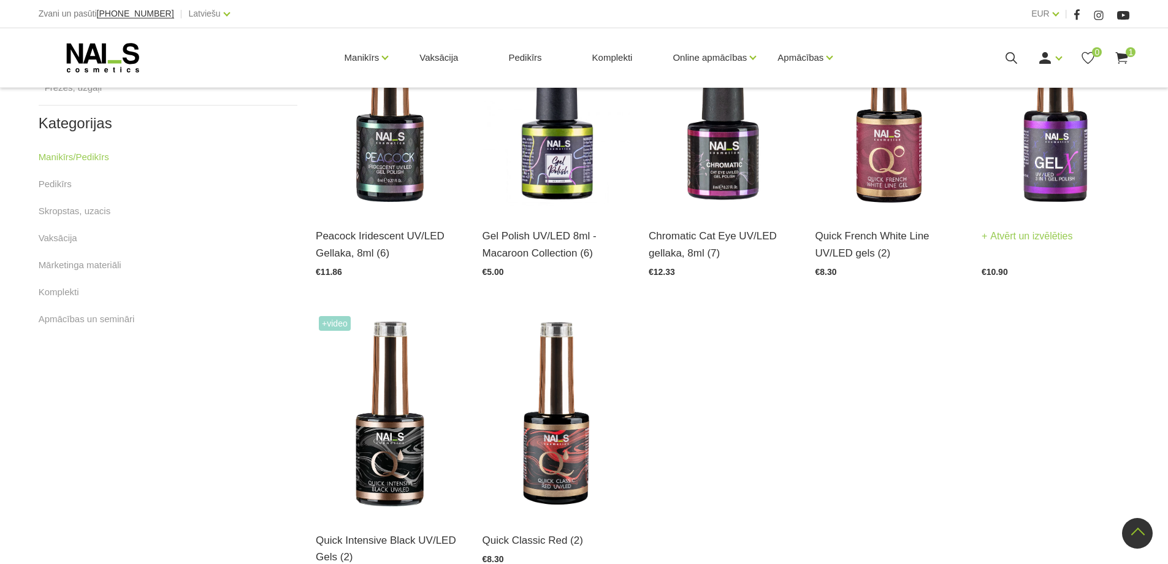
click at [1060, 169] on img at bounding box center [1056, 111] width 148 height 204
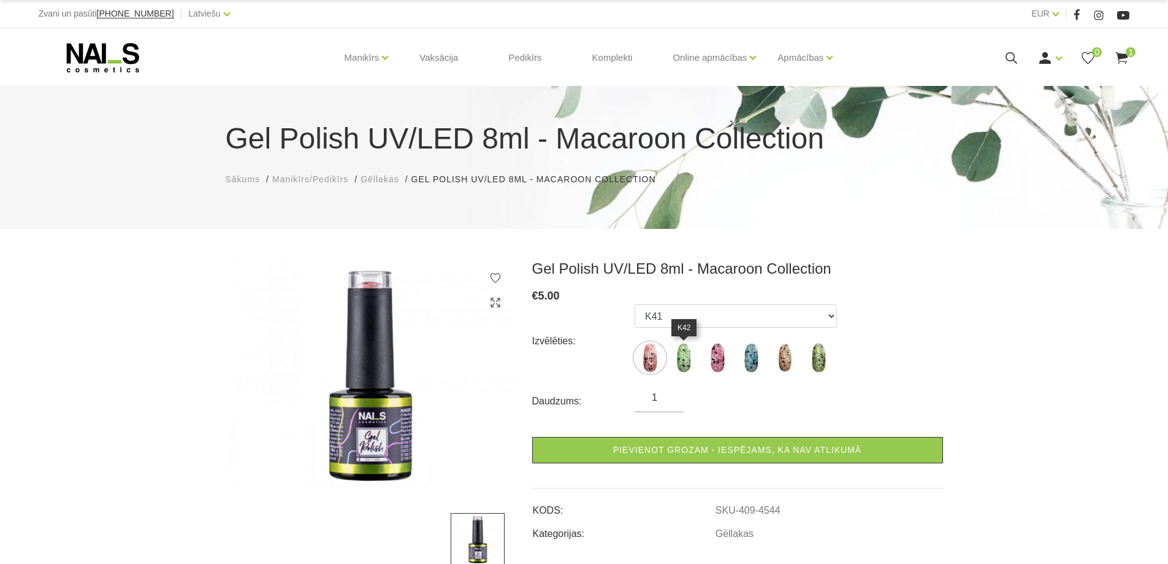
click at [681, 358] on img at bounding box center [683, 357] width 31 height 31
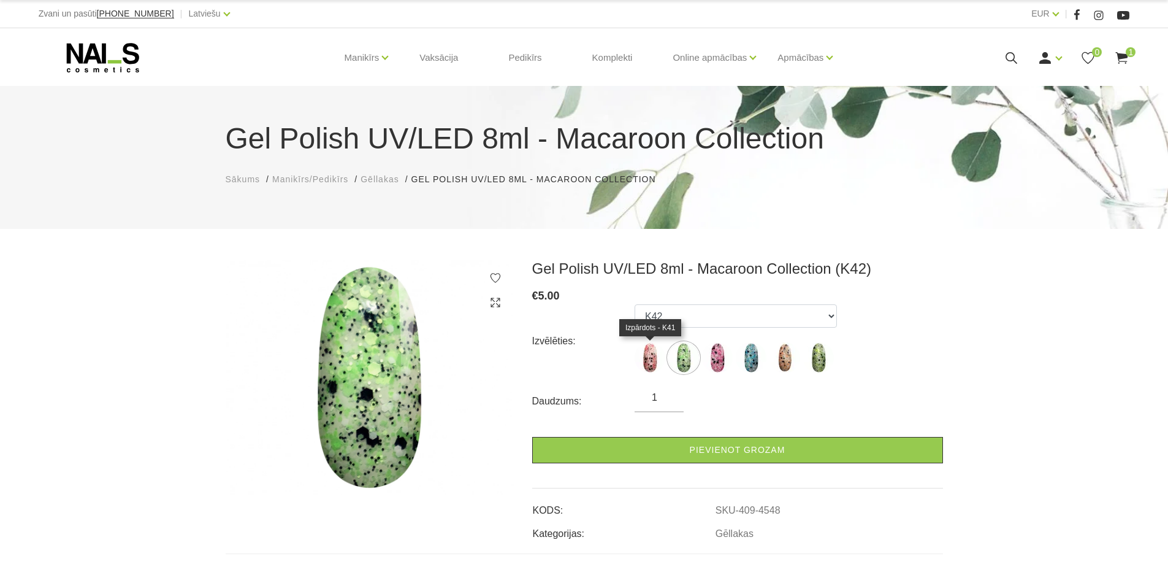
click at [648, 356] on img at bounding box center [650, 357] width 31 height 31
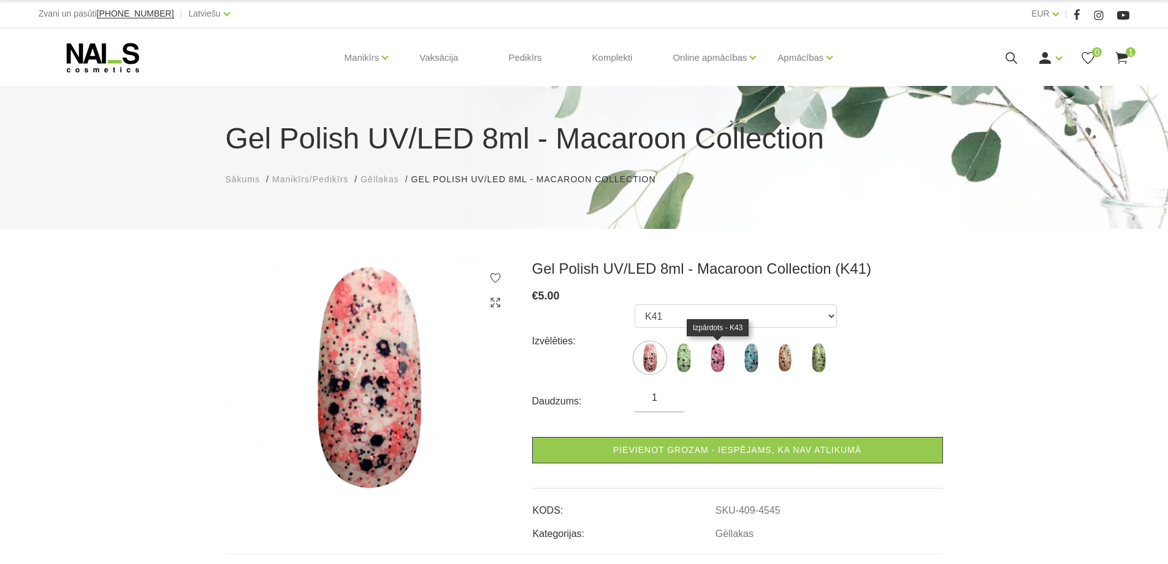
click at [718, 351] on img at bounding box center [717, 357] width 31 height 31
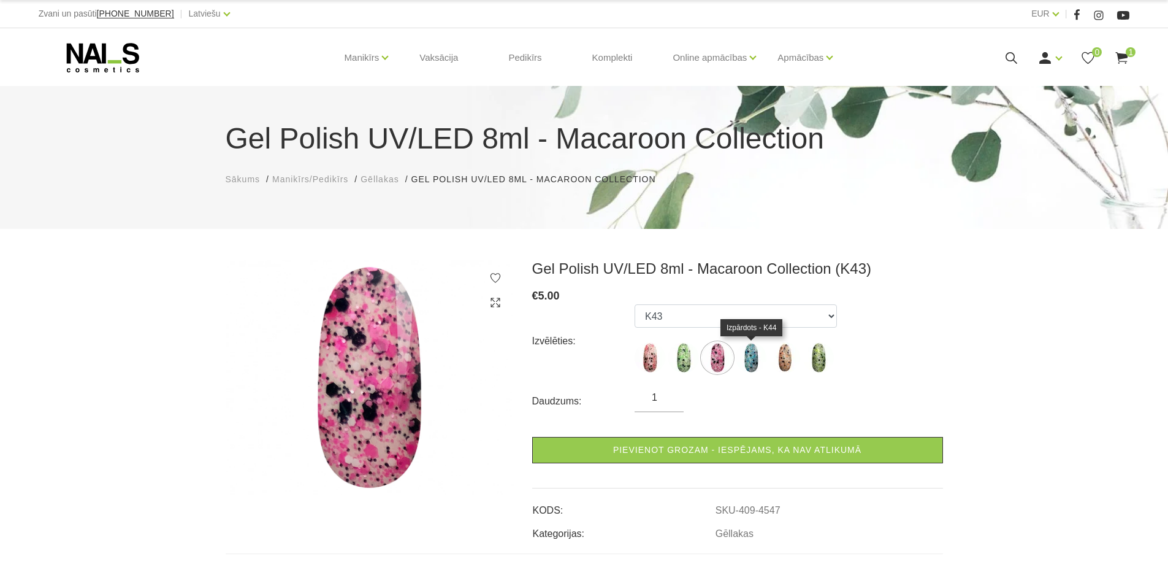
click at [750, 354] on img at bounding box center [751, 357] width 31 height 31
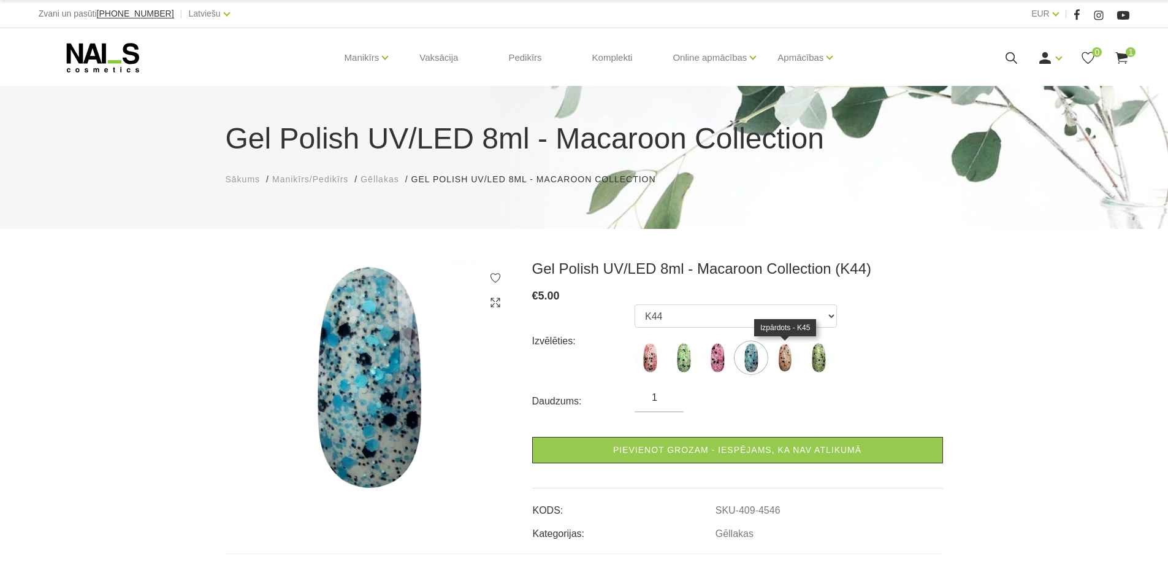
click at [773, 355] on img at bounding box center [785, 357] width 31 height 31
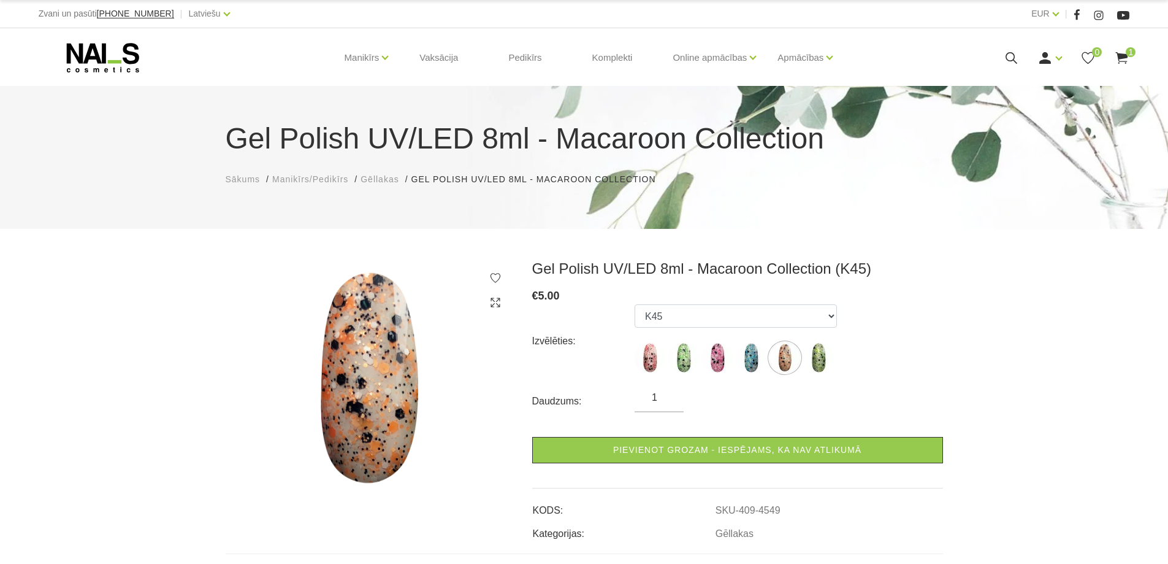
click at [789, 358] on img at bounding box center [785, 357] width 31 height 31
click at [827, 357] on img at bounding box center [818, 357] width 31 height 31
select select "4544"
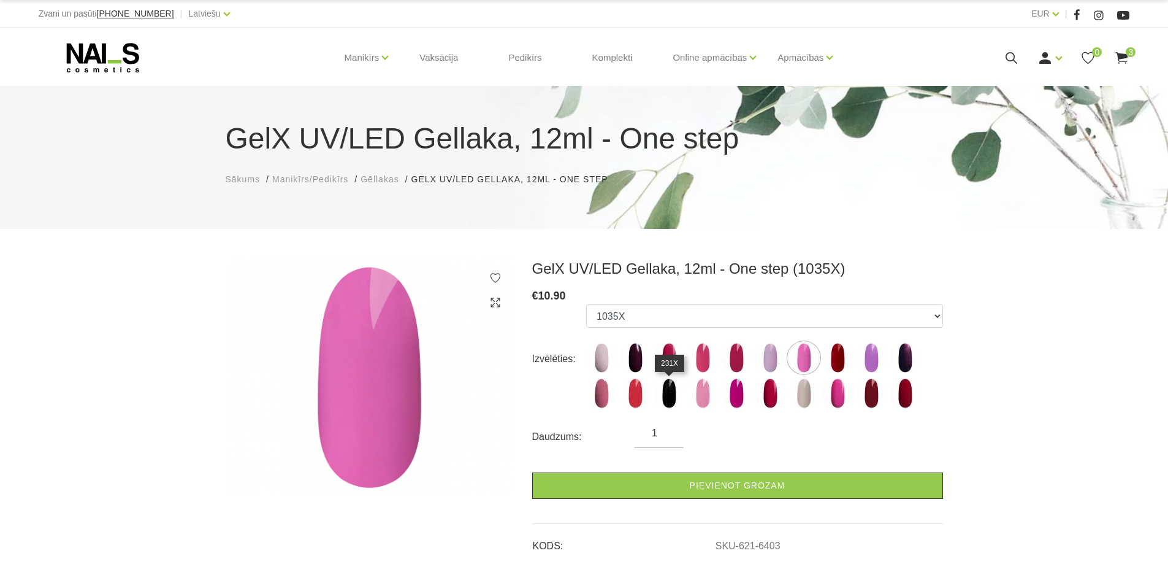
click at [671, 401] on img at bounding box center [669, 393] width 31 height 31
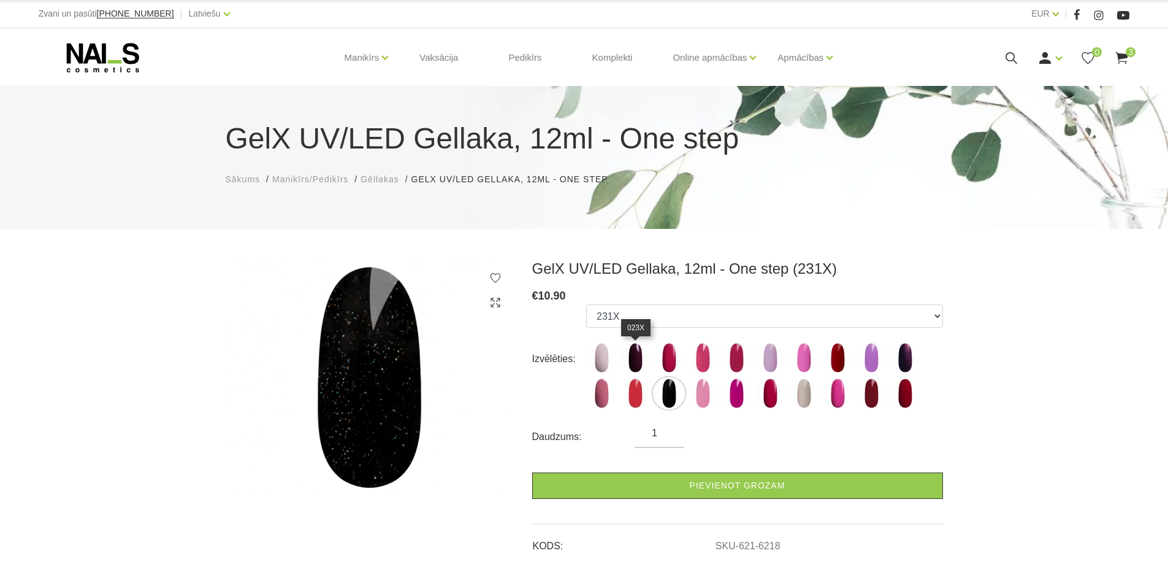
click at [638, 364] on img at bounding box center [635, 357] width 31 height 31
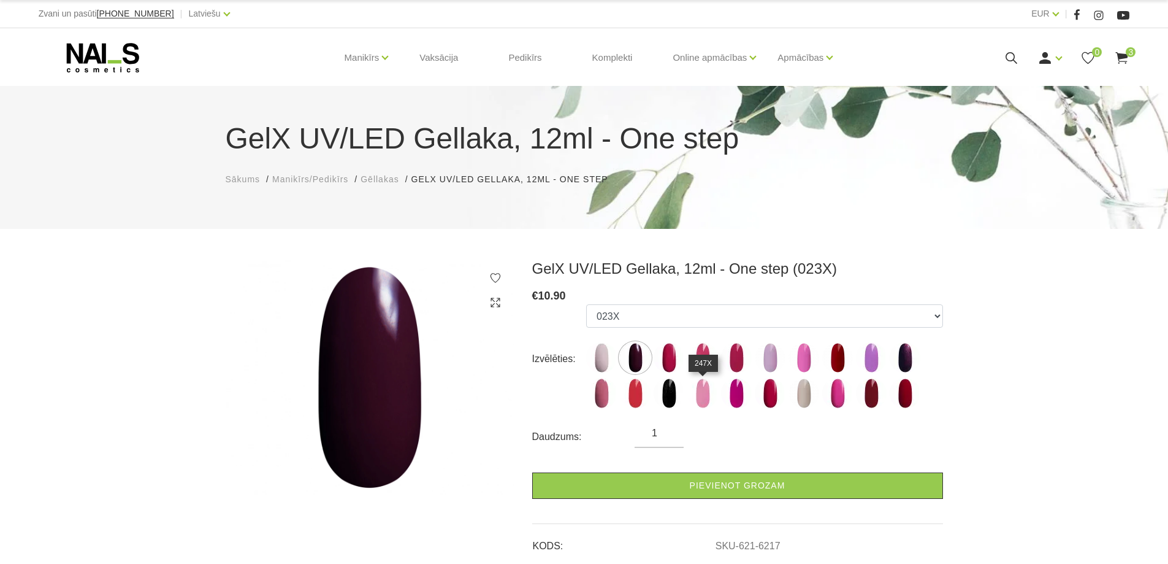
click at [700, 396] on img at bounding box center [702, 393] width 31 height 31
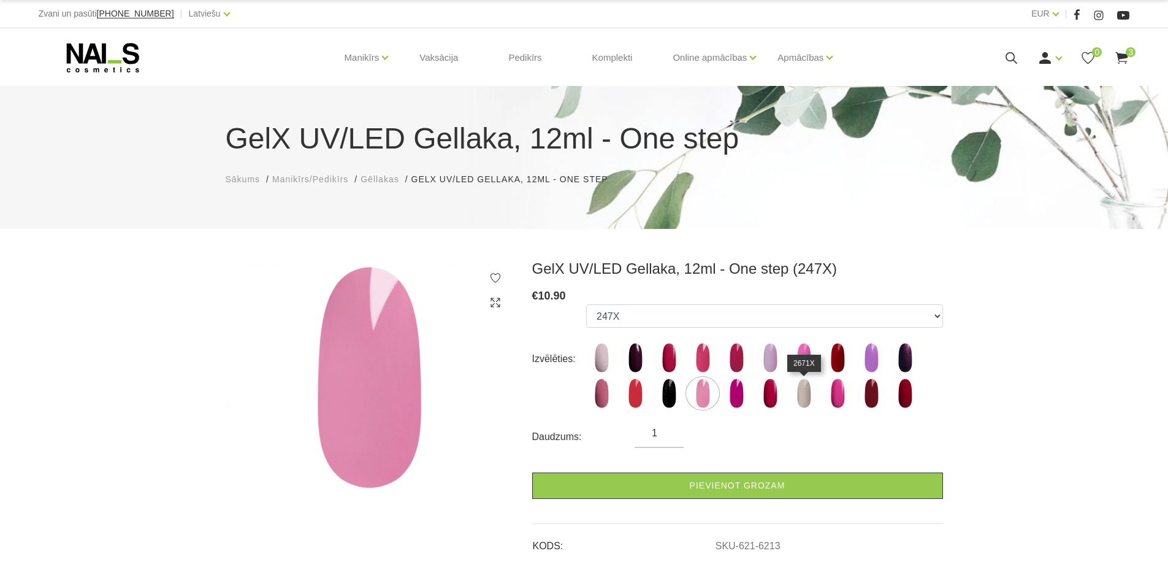
click at [801, 393] on img at bounding box center [804, 393] width 31 height 31
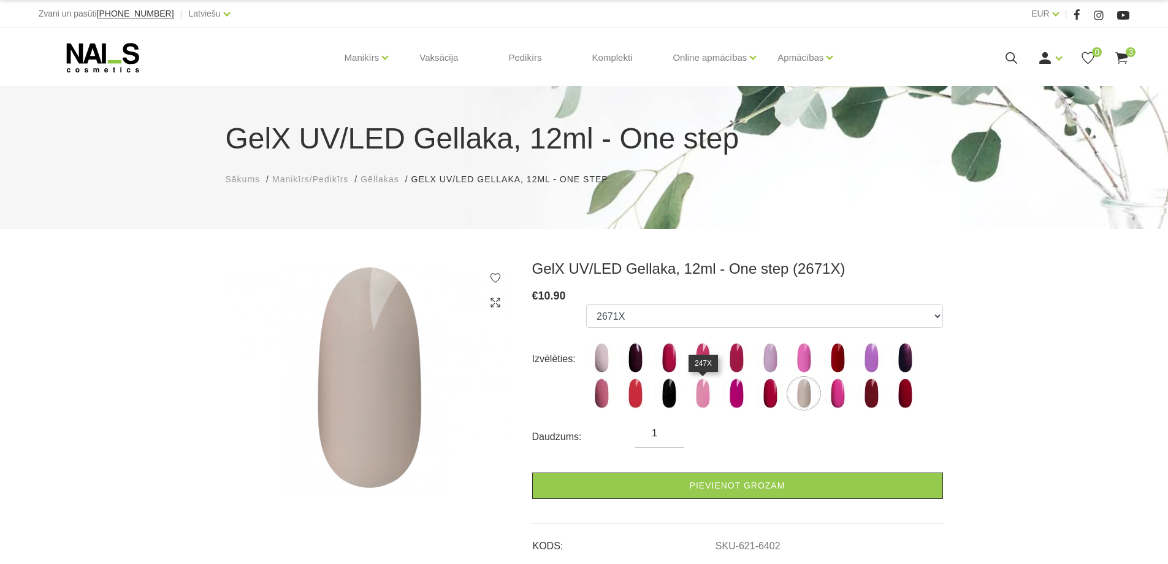
click at [697, 395] on img at bounding box center [702, 393] width 31 height 31
select select "6213"
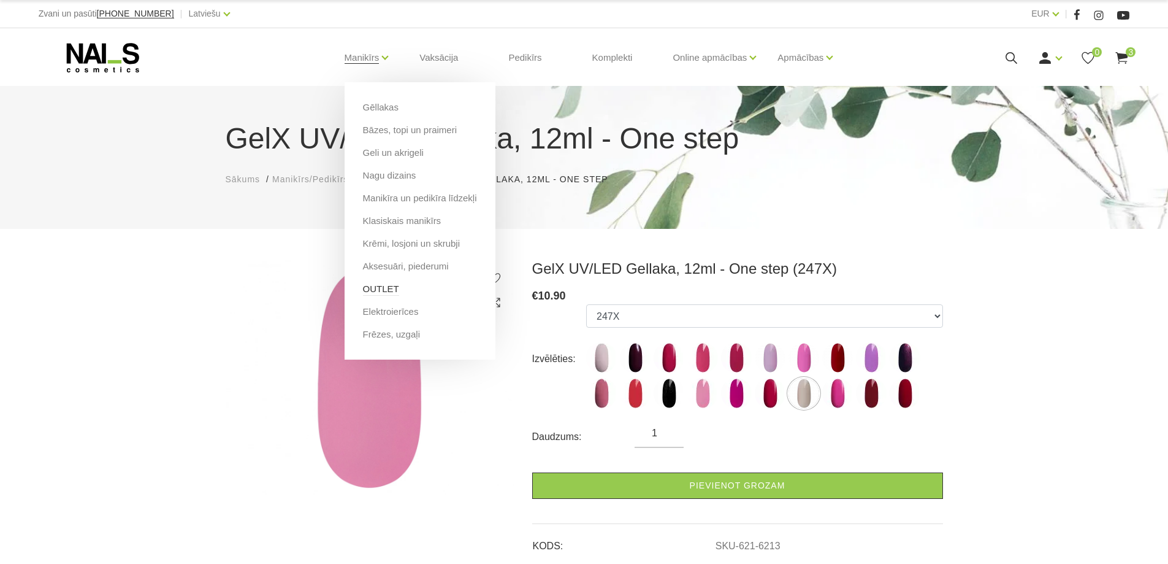
click at [387, 291] on link "OUTLET" at bounding box center [381, 288] width 36 height 13
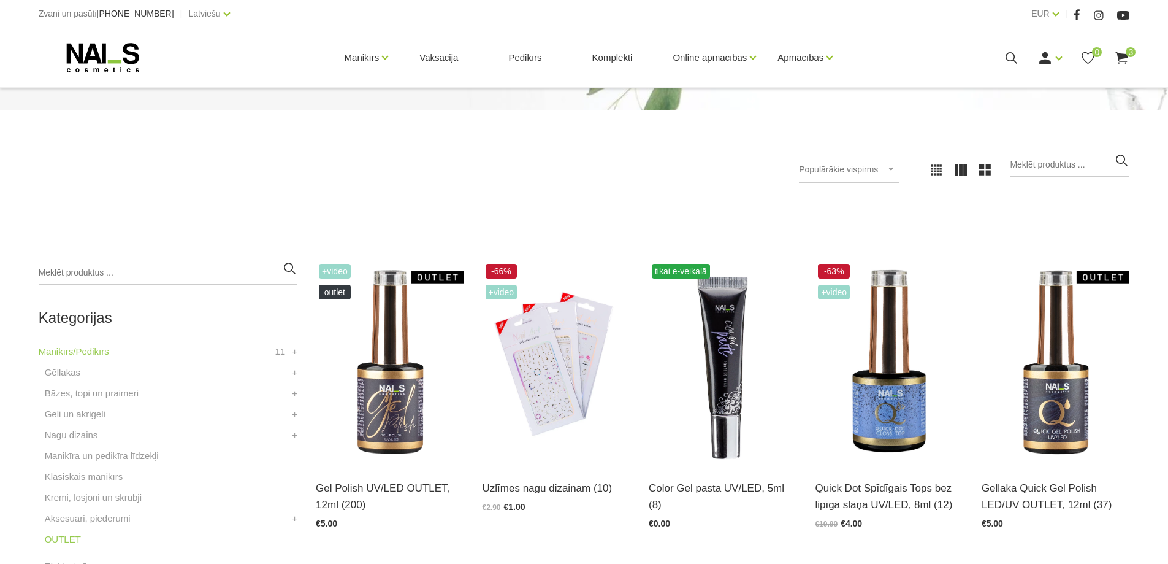
scroll to position [123, 0]
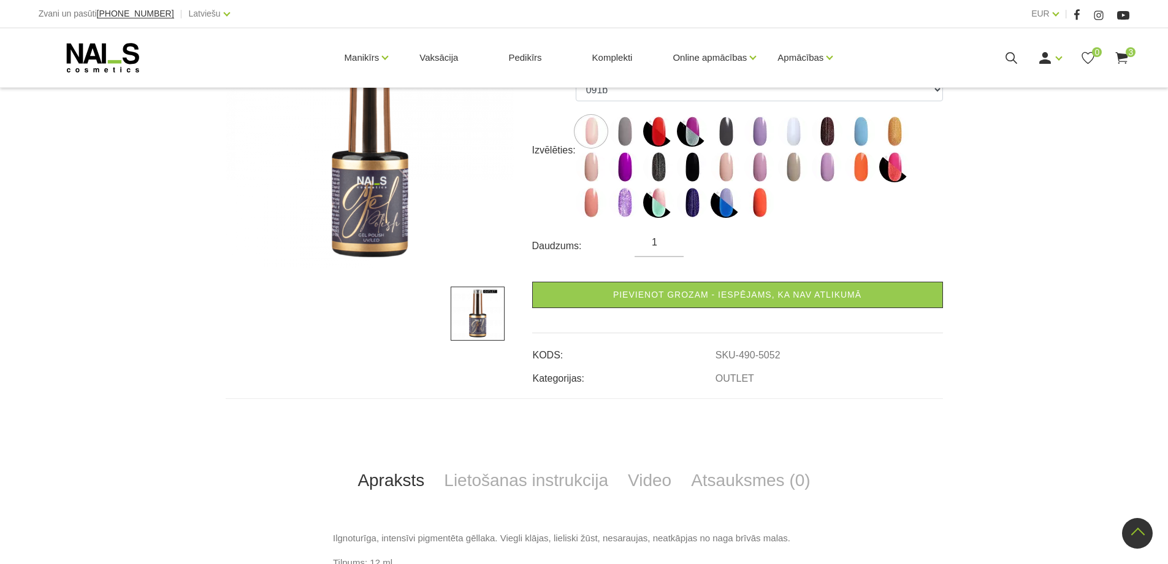
scroll to position [156, 0]
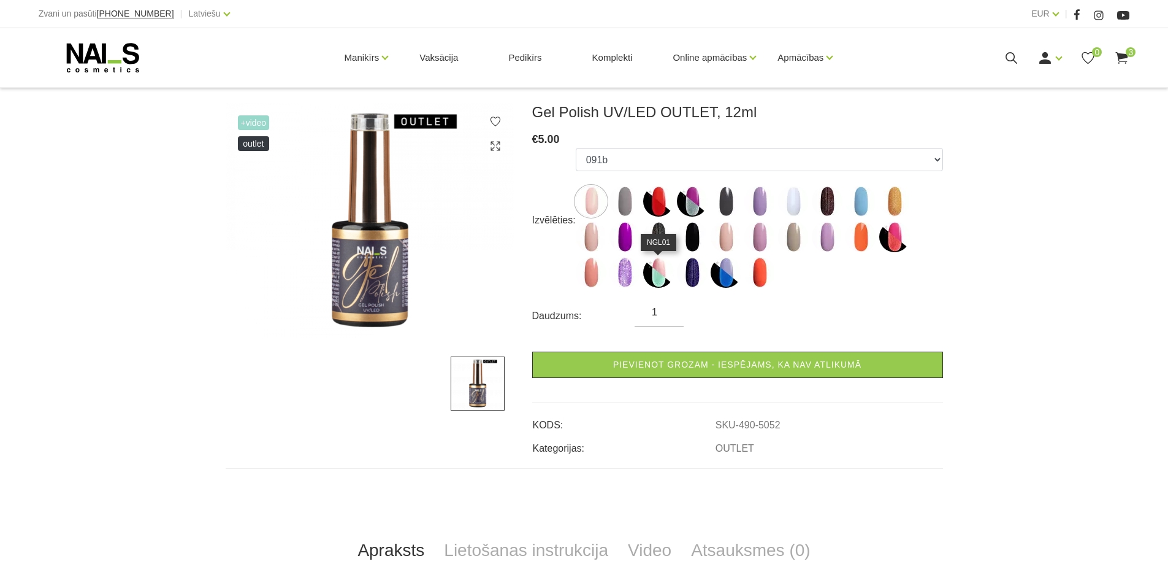
click at [660, 275] on img at bounding box center [658, 272] width 31 height 31
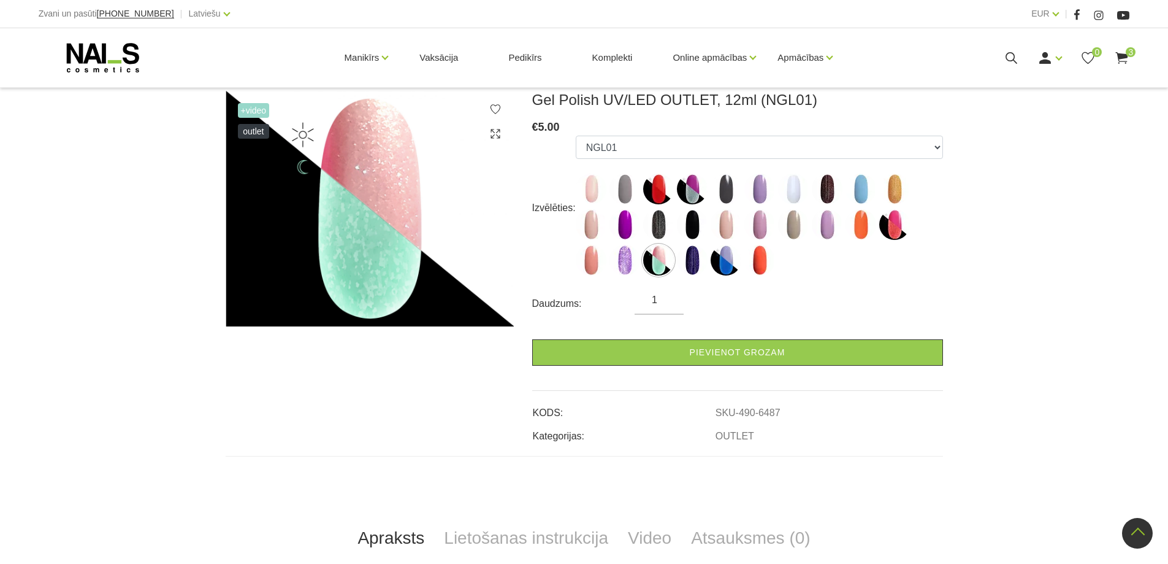
scroll to position [95, 0]
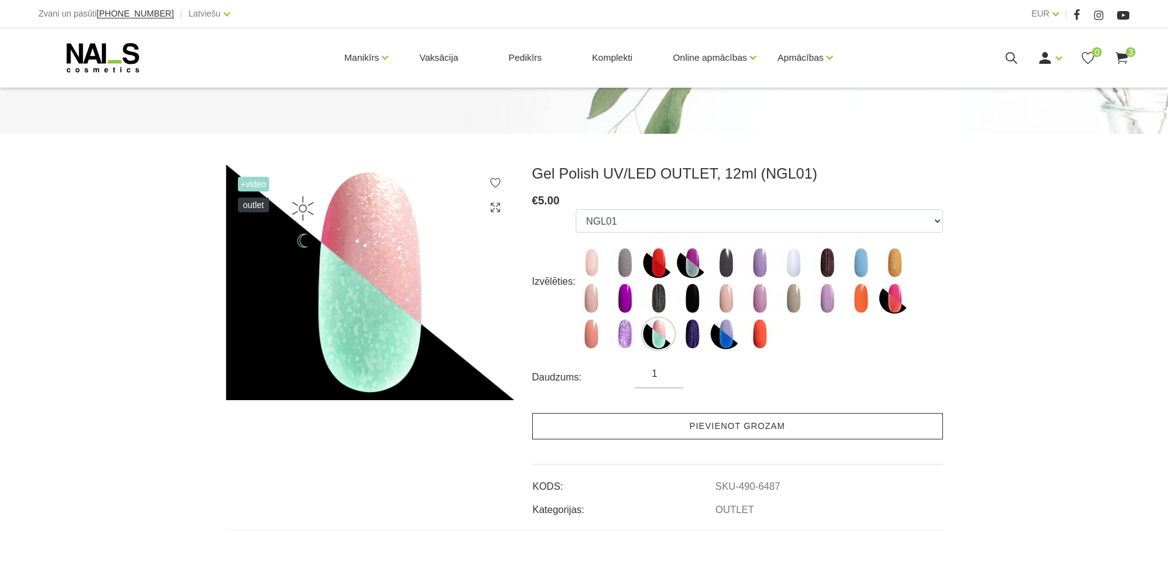
click at [711, 430] on link "Pievienot grozam" at bounding box center [737, 426] width 411 height 26
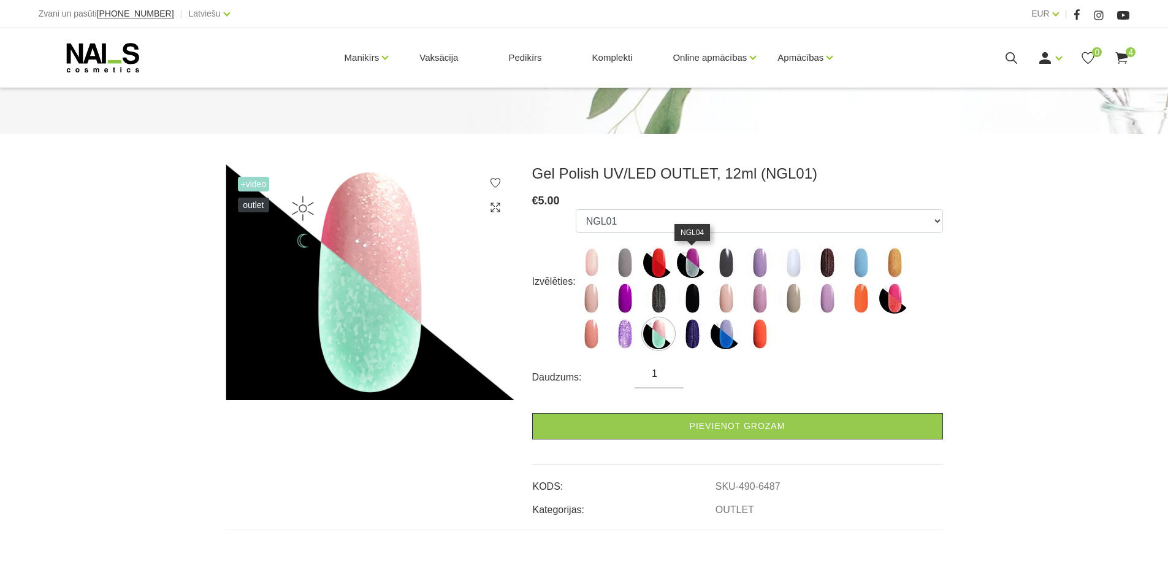
click at [691, 271] on img at bounding box center [692, 262] width 31 height 31
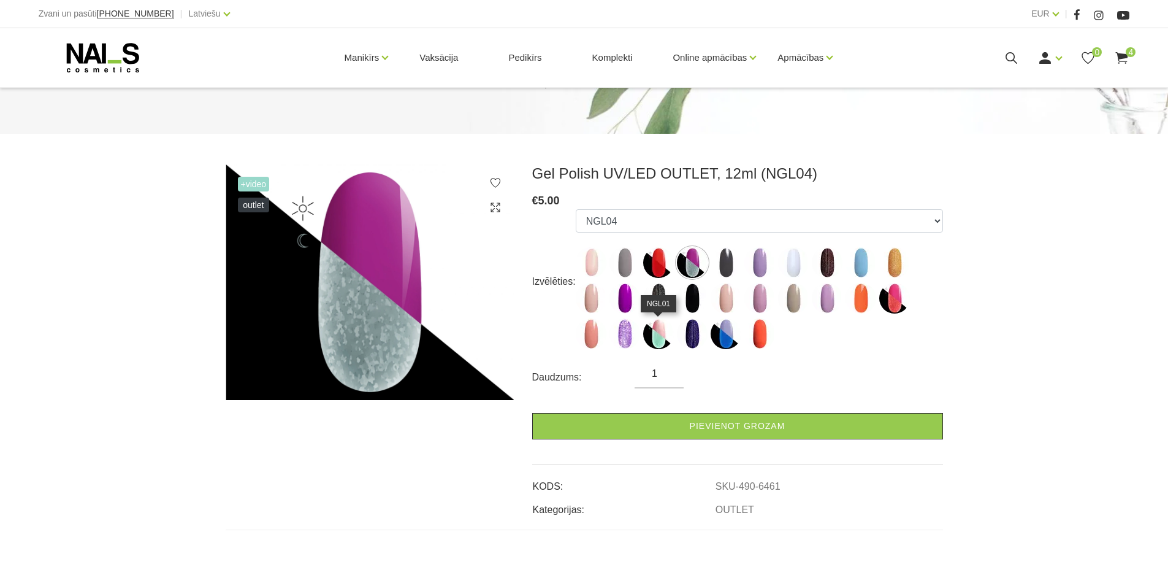
click at [657, 328] on img at bounding box center [658, 333] width 31 height 31
select select "6487"
